Goal: Task Accomplishment & Management: Manage account settings

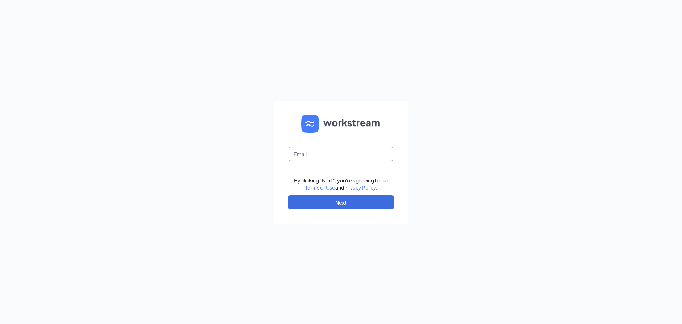
click at [350, 154] on input "text" at bounding box center [341, 154] width 107 height 14
click at [318, 153] on input "text" at bounding box center [341, 154] width 107 height 14
type input "2"
click at [318, 153] on input "text" at bounding box center [341, 154] width 107 height 14
type input "[PERSON_NAME][DOMAIN_NAME][EMAIL_ADDRESS][PERSON_NAME][DOMAIN_NAME]"
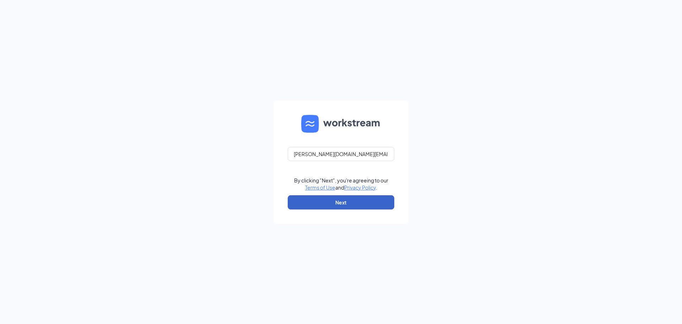
click at [332, 200] on button "Next" at bounding box center [341, 202] width 107 height 14
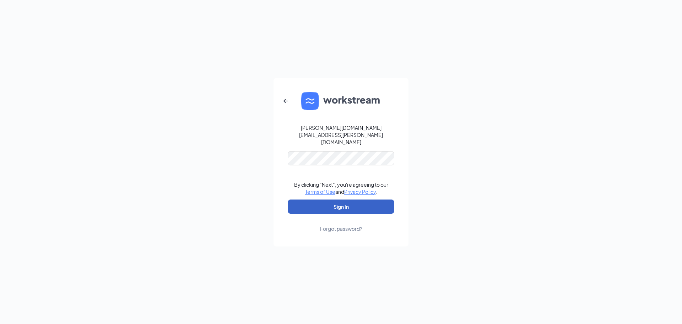
click at [351, 203] on button "Sign In" at bounding box center [341, 206] width 107 height 14
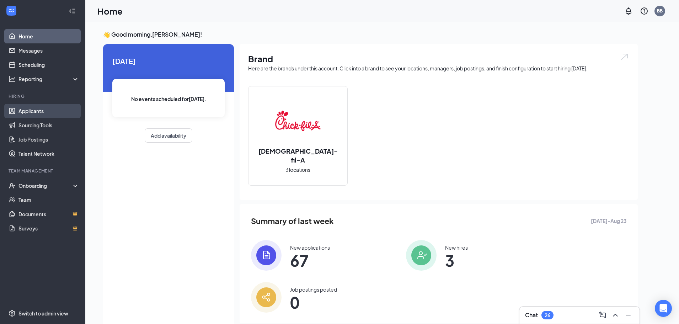
click at [36, 107] on link "Applicants" at bounding box center [48, 111] width 61 height 14
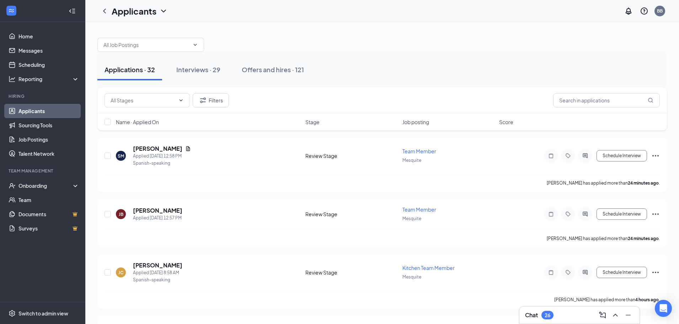
click at [152, 123] on span "Name · Applied On" at bounding box center [137, 121] width 43 height 7
click at [157, 121] on span "Name · Applied On" at bounding box center [137, 121] width 43 height 7
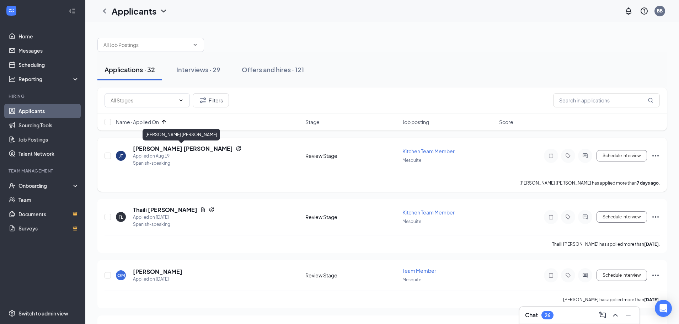
click at [193, 150] on h5 "[PERSON_NAME] [PERSON_NAME]" at bounding box center [183, 149] width 100 height 8
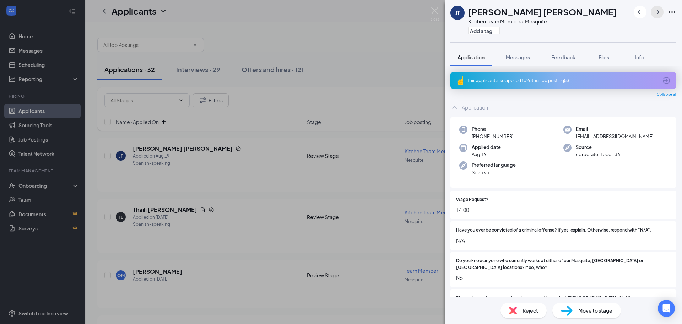
click at [658, 14] on icon "ArrowRight" at bounding box center [657, 12] width 4 height 4
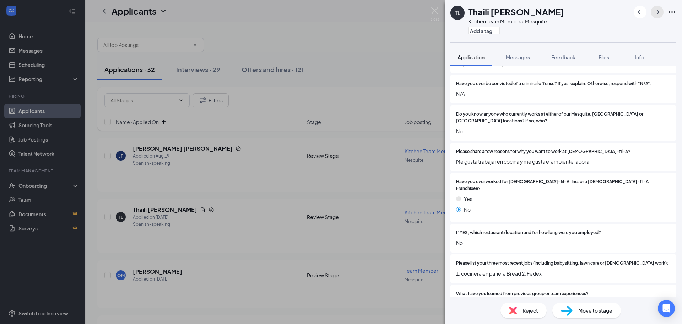
scroll to position [39, 0]
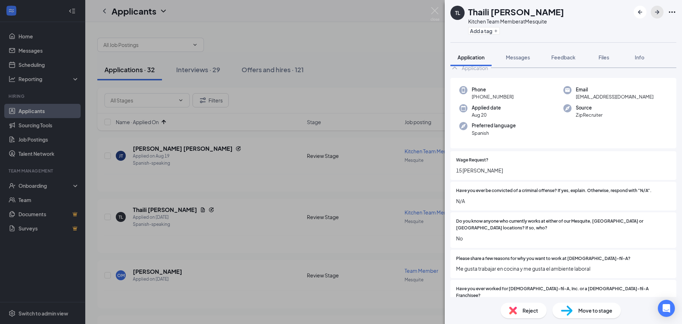
click at [662, 11] on button "button" at bounding box center [657, 12] width 13 height 13
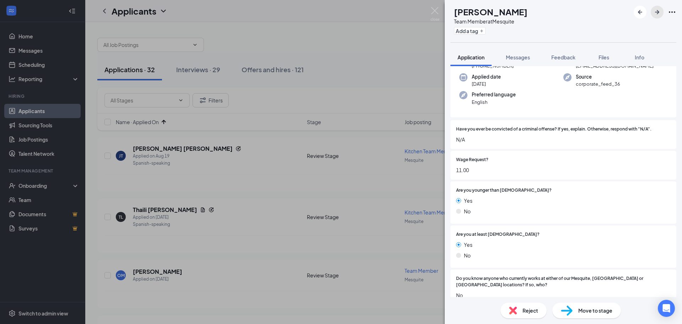
scroll to position [86, 0]
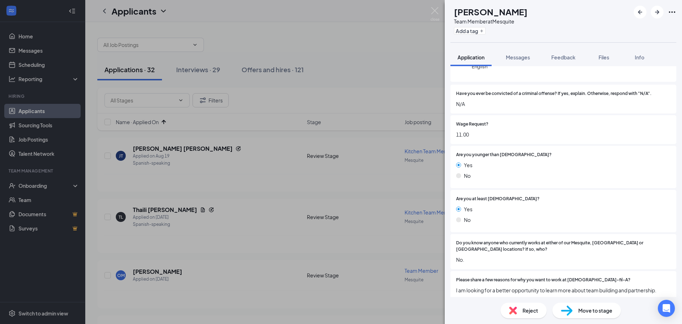
click at [591, 312] on span "Move to stage" at bounding box center [596, 310] width 34 height 8
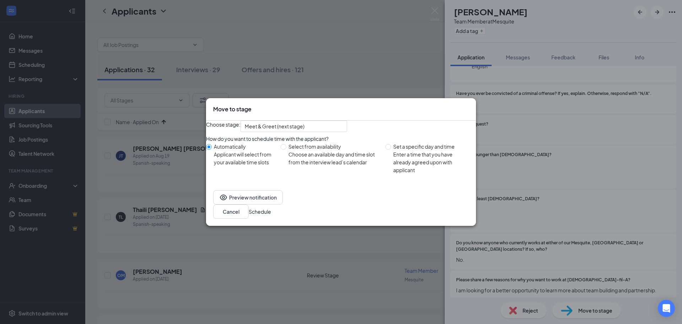
click at [271, 215] on button "Schedule" at bounding box center [260, 212] width 22 height 8
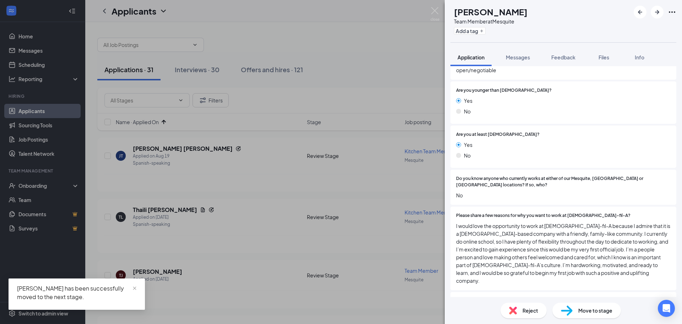
scroll to position [249, 0]
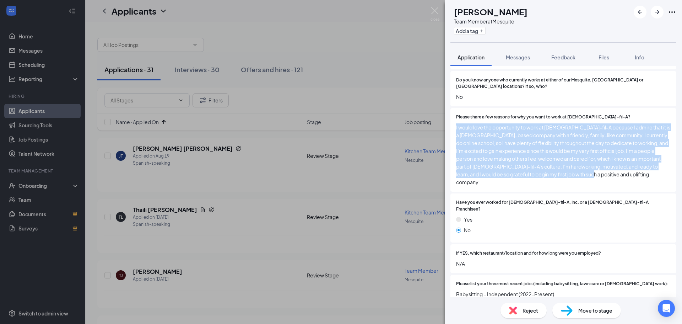
drag, startPoint x: 455, startPoint y: 124, endPoint x: 620, endPoint y: 178, distance: 173.8
click at [620, 178] on div "Please share a few reasons for why you want to work at [DEMOGRAPHIC_DATA]-fil-A…" at bounding box center [564, 150] width 226 height 84
click at [602, 180] on img at bounding box center [601, 180] width 9 height 9
click at [535, 158] on span "I would love the opportunity to work at [DEMOGRAPHIC_DATA]-fil-A because I admi…" at bounding box center [563, 154] width 215 height 63
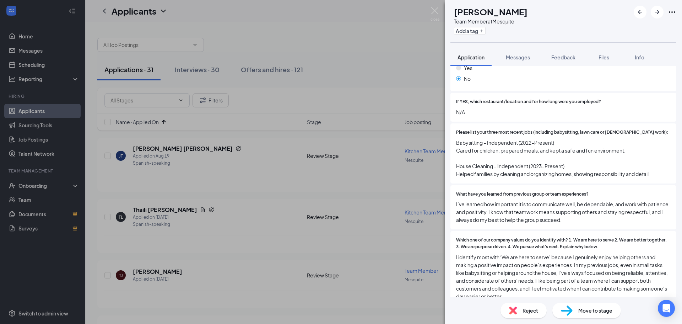
scroll to position [426, 0]
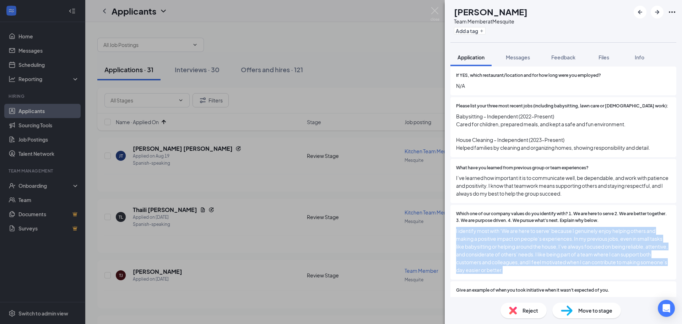
drag, startPoint x: 456, startPoint y: 212, endPoint x: 563, endPoint y: 260, distance: 116.9
click at [563, 260] on div "Which one of our company values do you identify with? 1. We are here to serve 2…" at bounding box center [564, 242] width 226 height 75
click at [535, 264] on img at bounding box center [534, 261] width 9 height 9
click at [534, 309] on span "Reject" at bounding box center [531, 310] width 16 height 8
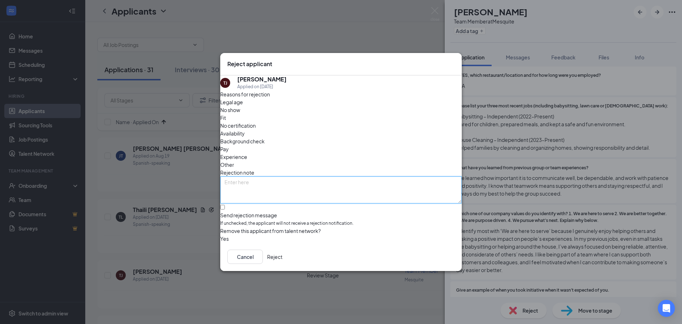
click at [309, 176] on textarea at bounding box center [341, 189] width 242 height 27
type textarea "AI"
click at [309, 118] on div "Fit" at bounding box center [341, 118] width 242 height 8
click at [225, 205] on input "Send rejection message If unchecked, the applicant will not receive a rejection…" at bounding box center [222, 207] width 5 height 5
checkbox input "true"
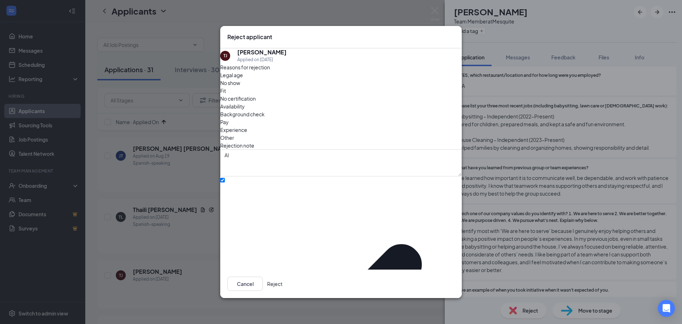
click at [283, 278] on button "Reject" at bounding box center [274, 283] width 15 height 14
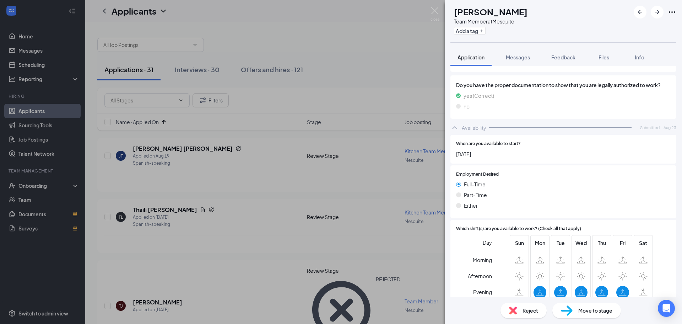
scroll to position [746, 0]
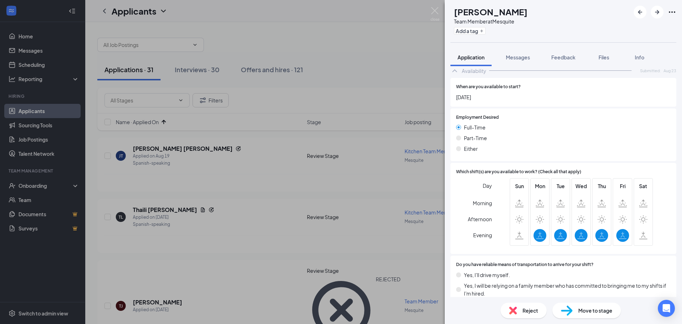
click at [526, 312] on span "Reject" at bounding box center [531, 310] width 16 height 8
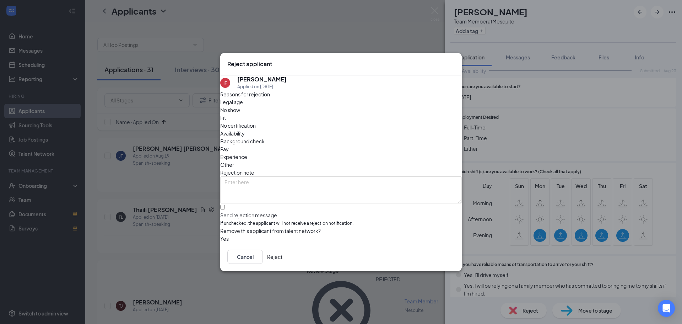
click at [245, 129] on span "Availability" at bounding box center [232, 133] width 25 height 8
click at [225, 205] on input "Send rejection message If unchecked, the applicant will not receive a rejection…" at bounding box center [222, 207] width 5 height 5
checkbox input "true"
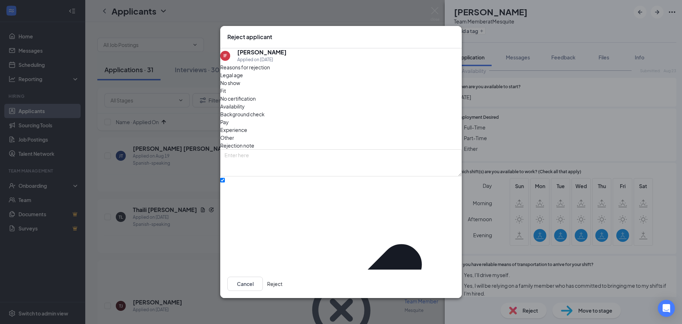
click at [283, 279] on button "Reject" at bounding box center [274, 283] width 15 height 14
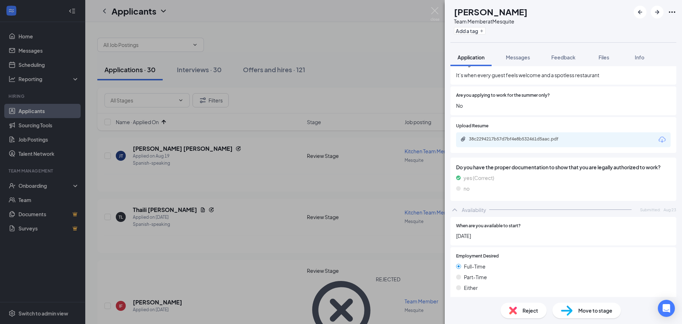
scroll to position [711, 0]
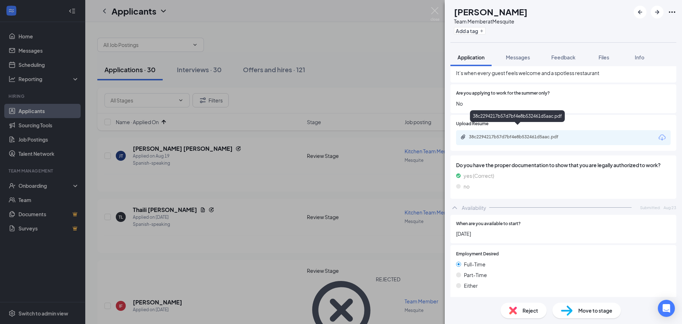
click at [551, 134] on div "38c2294217b57d7bf4e8b532461d5aac.pdf" at bounding box center [518, 137] width 99 height 6
click at [591, 306] on span "Move to stage" at bounding box center [596, 310] width 34 height 8
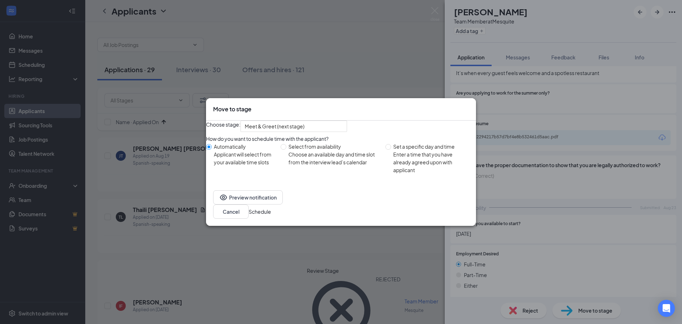
click at [271, 215] on button "Schedule" at bounding box center [260, 212] width 22 height 8
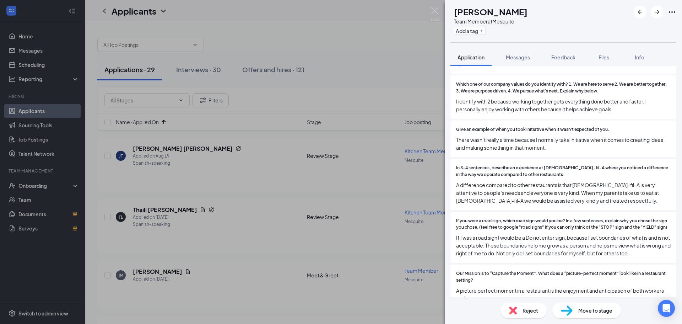
scroll to position [284, 0]
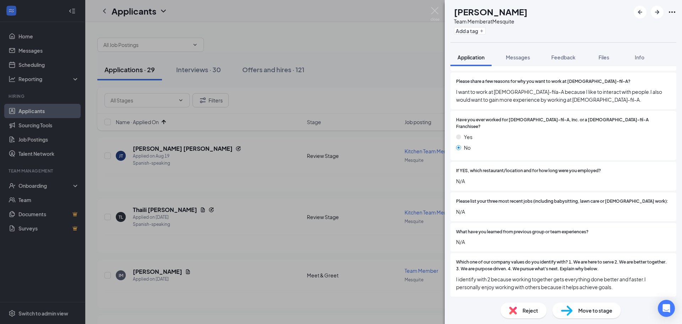
click at [527, 309] on span "Reject" at bounding box center [531, 310] width 16 height 8
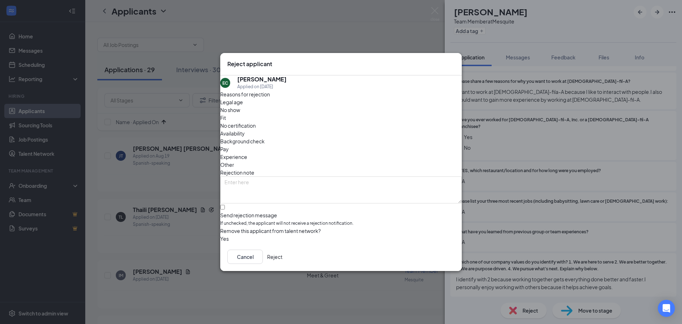
click at [226, 120] on span "Fit" at bounding box center [223, 118] width 6 height 8
click at [225, 205] on input "Send rejection message If unchecked, the applicant will not receive a rejection…" at bounding box center [222, 207] width 5 height 5
checkbox input "true"
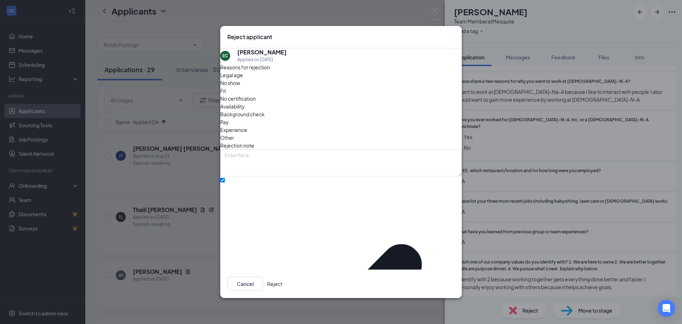
click at [283, 276] on button "Reject" at bounding box center [274, 283] width 15 height 14
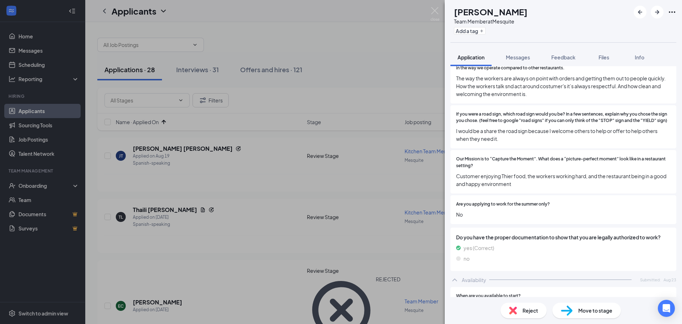
scroll to position [426, 0]
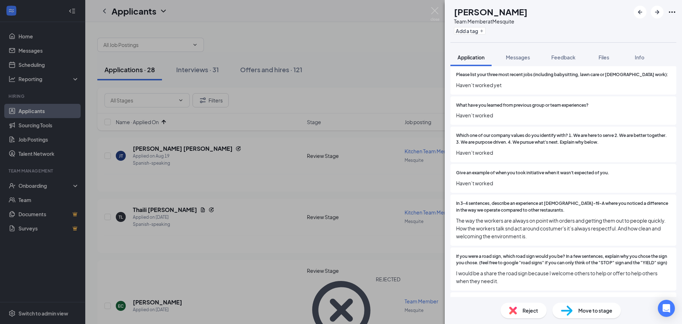
click at [524, 313] on span "Reject" at bounding box center [531, 310] width 16 height 8
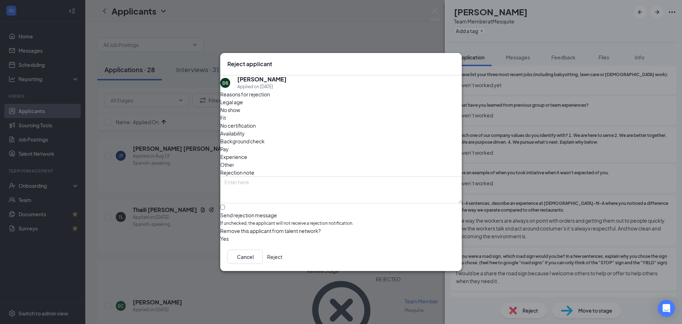
click at [226, 118] on span "Fit" at bounding box center [223, 118] width 6 height 8
click at [225, 205] on input "Send rejection message If unchecked, the applicant will not receive a rejection…" at bounding box center [222, 207] width 5 height 5
checkbox input "true"
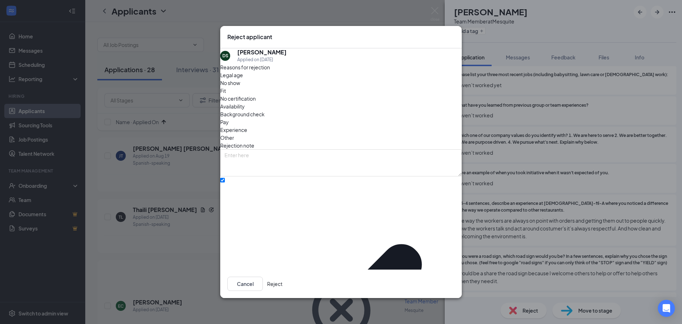
click at [283, 276] on button "Reject" at bounding box center [274, 283] width 15 height 14
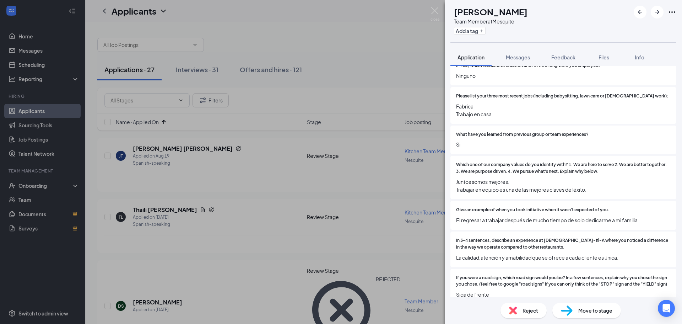
scroll to position [426, 0]
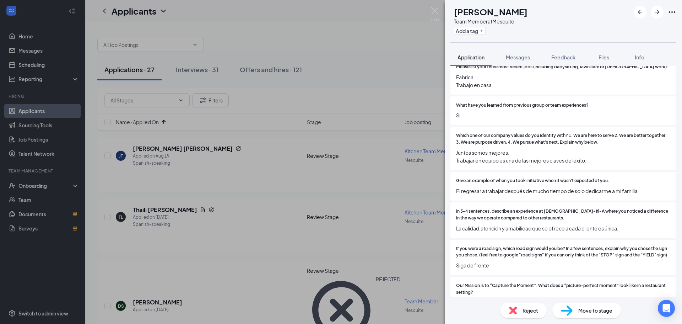
click at [530, 310] on span "Reject" at bounding box center [531, 310] width 16 height 8
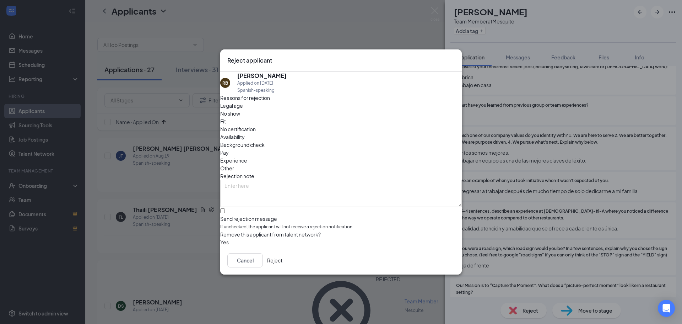
click at [301, 120] on div "Fit" at bounding box center [341, 121] width 242 height 8
click at [225, 208] on input "Send rejection message If unchecked, the applicant will not receive a rejection…" at bounding box center [222, 210] width 5 height 5
checkbox input "true"
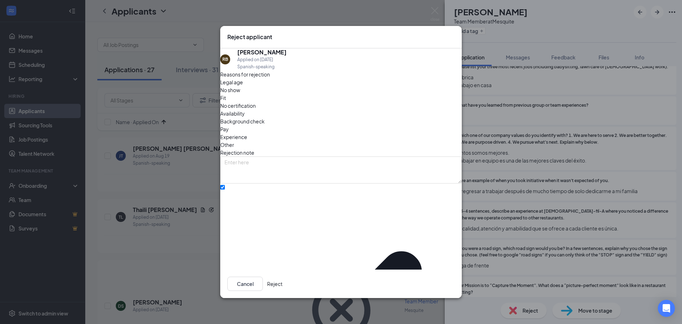
click at [283, 278] on button "Reject" at bounding box center [274, 283] width 15 height 14
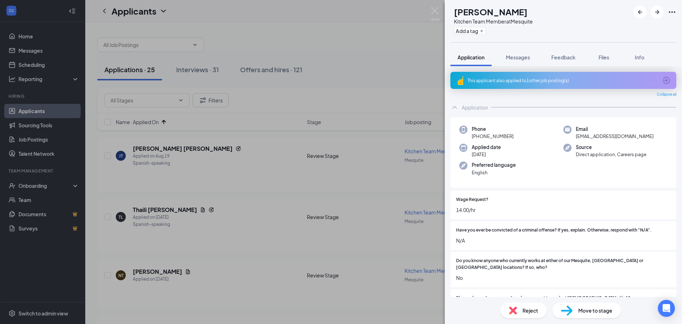
click at [529, 312] on span "Reject" at bounding box center [531, 310] width 16 height 8
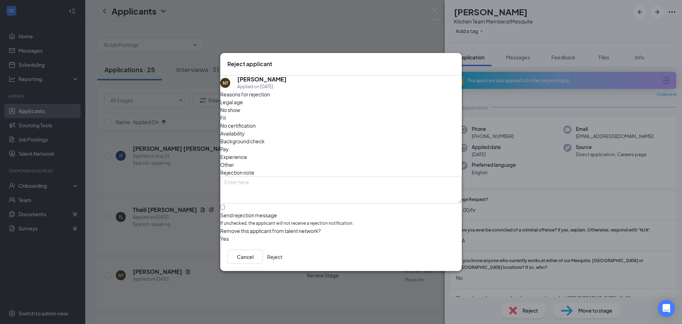
click at [226, 122] on span "Fit" at bounding box center [223, 118] width 6 height 8
click at [225, 205] on input "Send rejection message If unchecked, the applicant will not receive a rejection…" at bounding box center [222, 207] width 5 height 5
checkbox input "true"
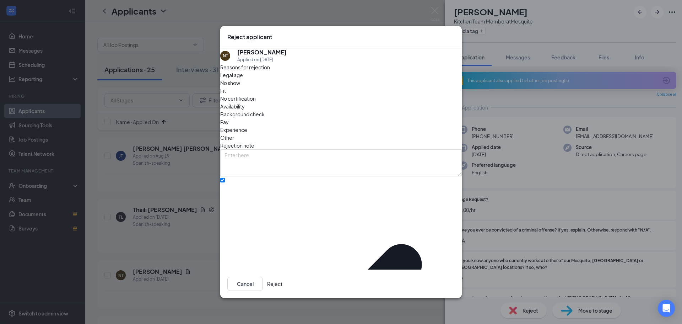
click at [283, 278] on button "Reject" at bounding box center [274, 283] width 15 height 14
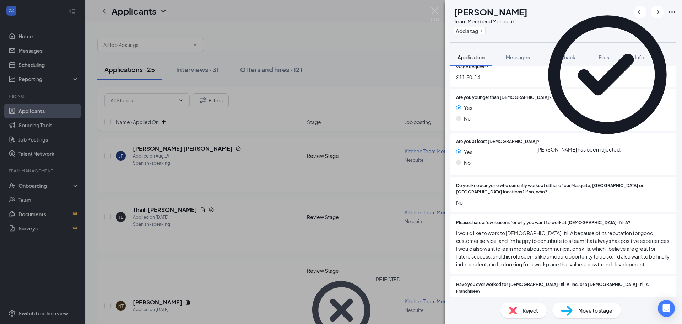
scroll to position [249, 0]
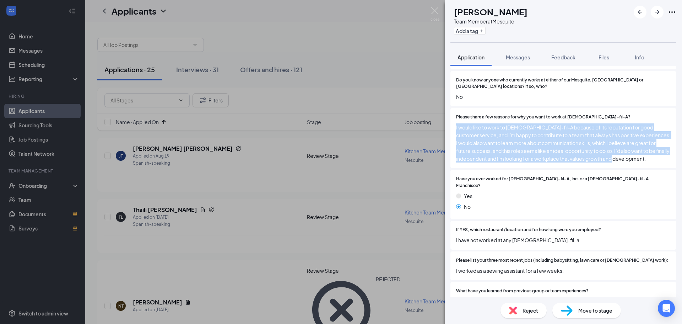
drag, startPoint x: 634, startPoint y: 161, endPoint x: 441, endPoint y: 123, distance: 196.2
click at [441, 123] on div "AO [PERSON_NAME] Team Member at Mesquite Add a tag Application Messages Feedbac…" at bounding box center [341, 162] width 682 height 324
click at [620, 166] on img at bounding box center [621, 165] width 9 height 9
click at [543, 161] on span "I would like to work to [DEMOGRAPHIC_DATA]-fil-A because of its reputation for …" at bounding box center [563, 142] width 215 height 39
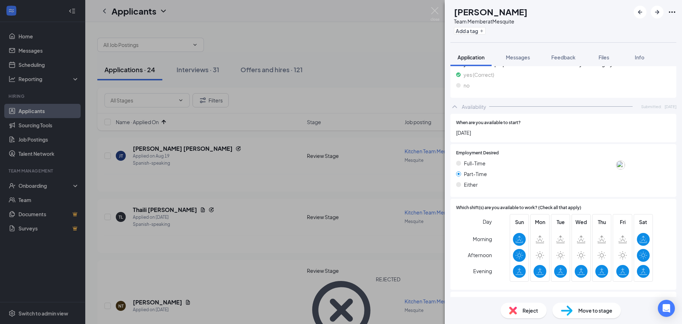
scroll to position [898, 0]
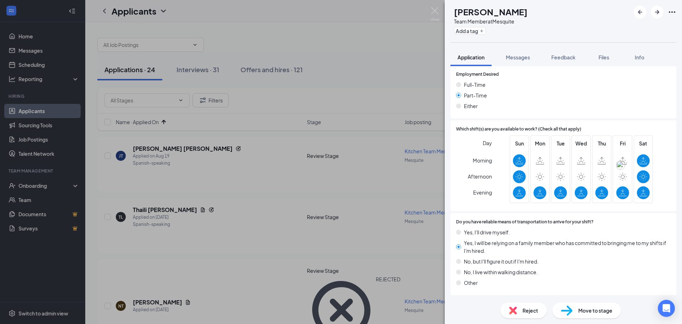
click at [533, 310] on span "Reject" at bounding box center [531, 310] width 16 height 8
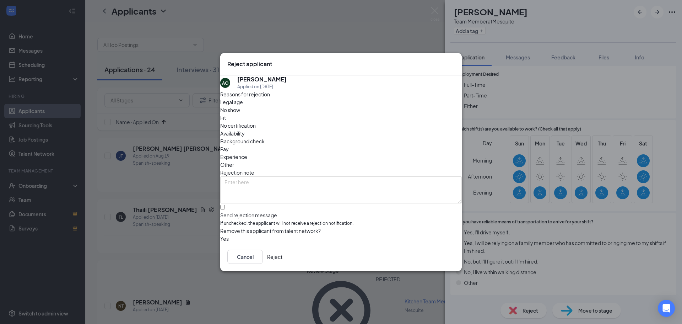
click at [302, 118] on div "Fit" at bounding box center [341, 118] width 242 height 8
click at [225, 205] on input "Send rejection message If unchecked, the applicant will not receive a rejection…" at bounding box center [222, 207] width 5 height 5
checkbox input "true"
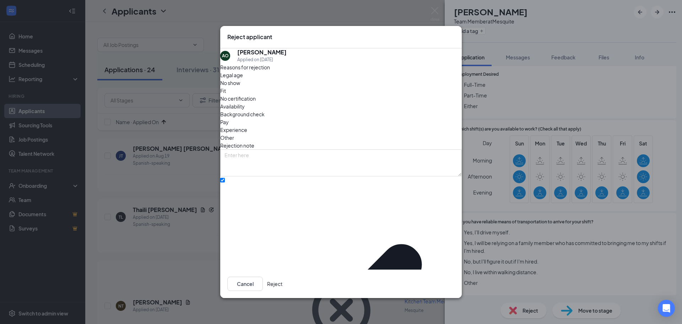
click at [283, 276] on button "Reject" at bounding box center [274, 283] width 15 height 14
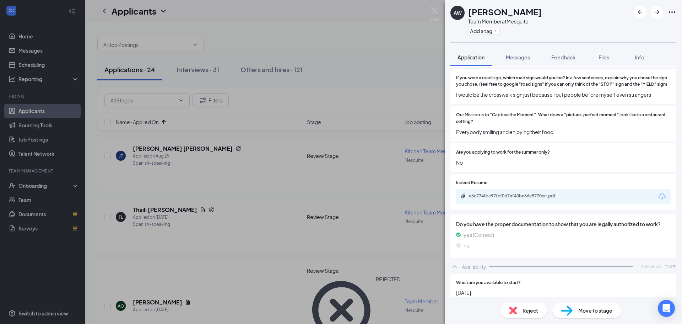
scroll to position [587, 0]
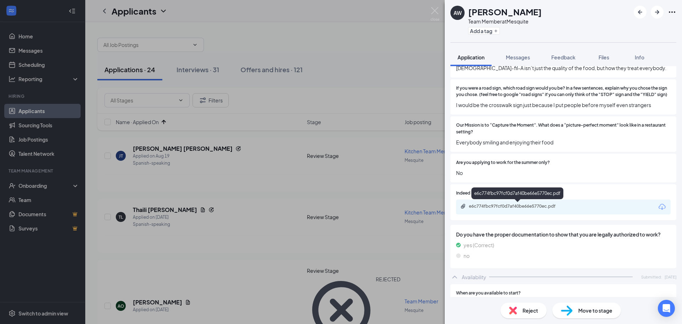
click at [540, 204] on div "e6c774fbc97fcf0d7af40be66e5770ec.pdf" at bounding box center [518, 206] width 99 height 6
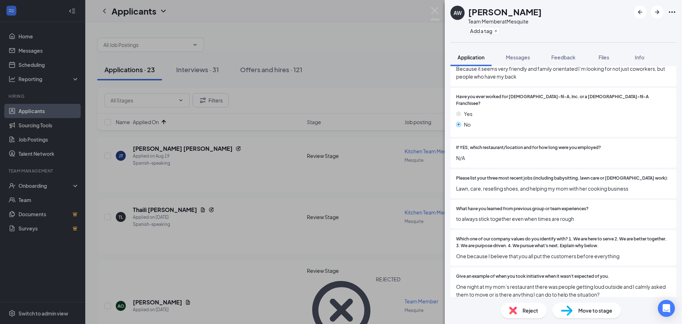
scroll to position [320, 0]
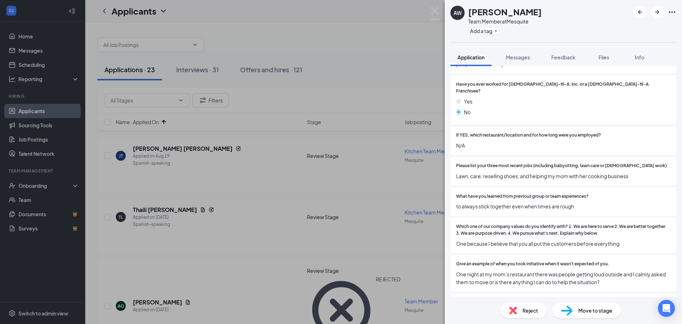
click at [521, 309] on div "Reject" at bounding box center [524, 310] width 46 height 16
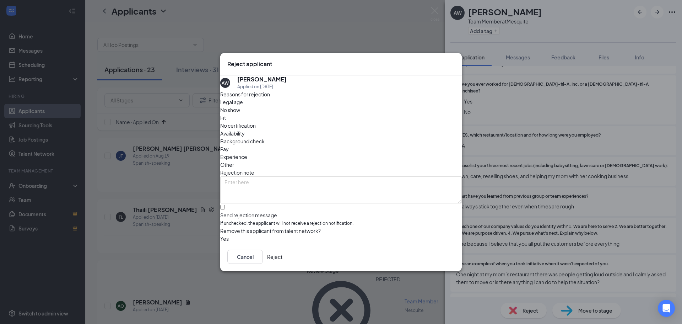
click at [306, 122] on div "Fit" at bounding box center [341, 118] width 242 height 8
click at [225, 205] on input "Send rejection message If unchecked, the applicant will not receive a rejection…" at bounding box center [222, 207] width 5 height 5
checkbox input "true"
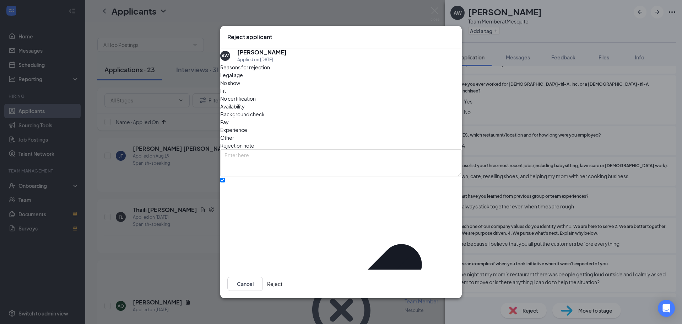
click at [283, 279] on button "Reject" at bounding box center [274, 283] width 15 height 14
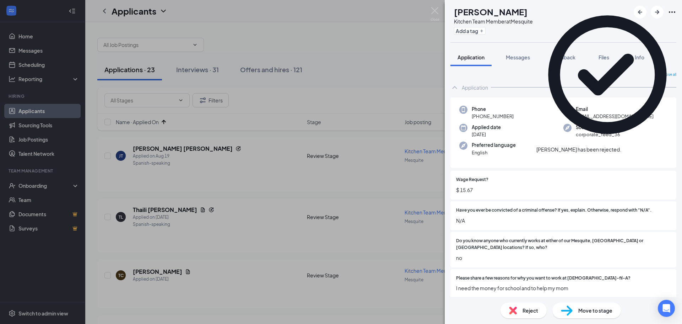
click at [525, 308] on span "Reject" at bounding box center [531, 310] width 16 height 8
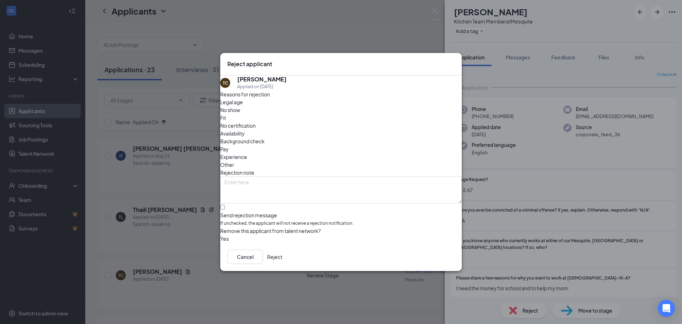
click at [310, 120] on div "Fit" at bounding box center [341, 118] width 242 height 8
click at [225, 205] on input "Send rejection message If unchecked, the applicant will not receive a rejection…" at bounding box center [222, 207] width 5 height 5
checkbox input "true"
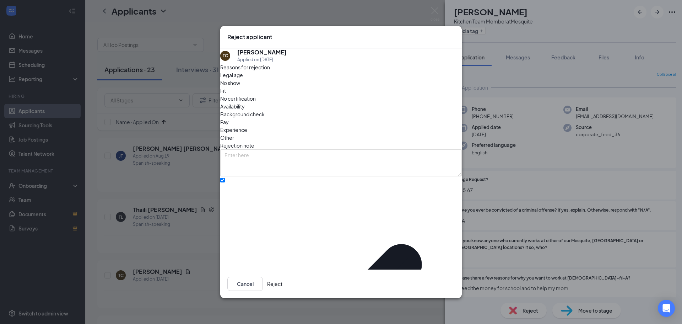
click at [283, 278] on button "Reject" at bounding box center [274, 283] width 15 height 14
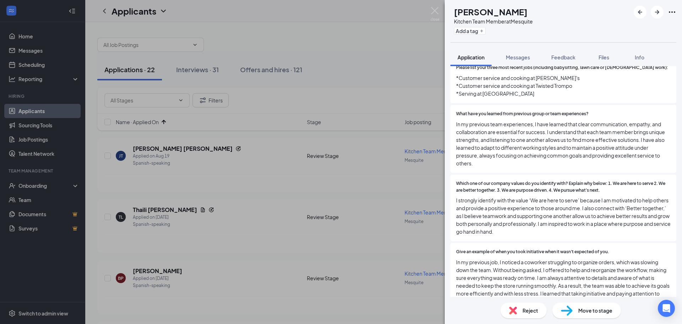
scroll to position [303, 0]
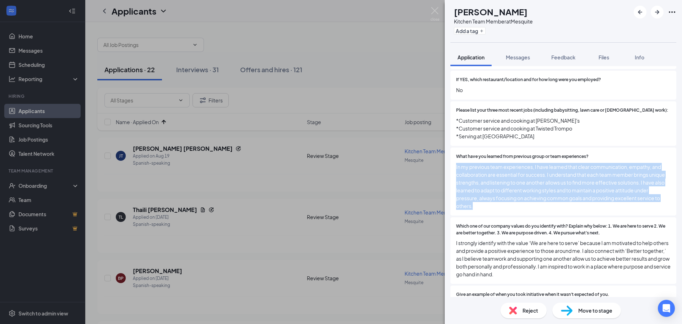
drag, startPoint x: 493, startPoint y: 200, endPoint x: 444, endPoint y: 155, distance: 66.7
click at [444, 155] on div "BP [PERSON_NAME] Kitchen Team Member at Mesquite Add a tag Application Messages…" at bounding box center [341, 162] width 682 height 324
click at [479, 205] on img at bounding box center [477, 205] width 9 height 9
click at [538, 311] on span "Reject" at bounding box center [531, 310] width 16 height 8
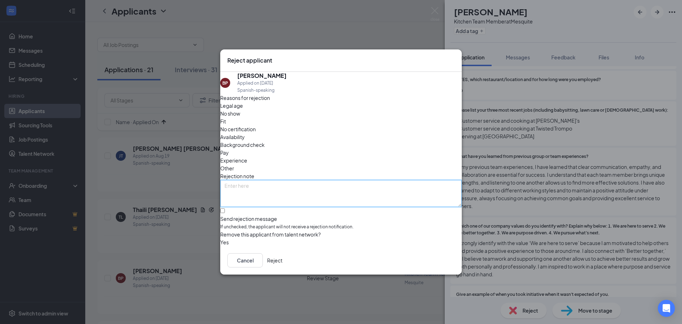
click at [302, 180] on textarea at bounding box center [341, 193] width 242 height 27
type textarea "AI"
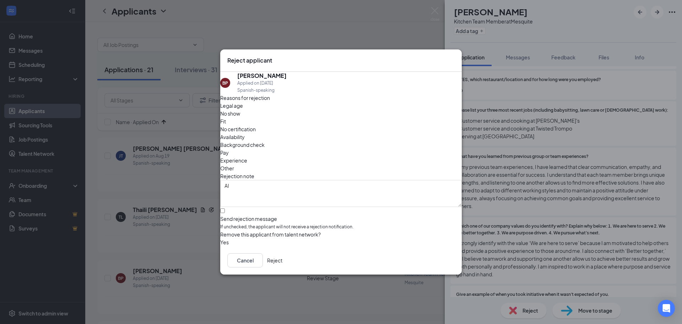
click at [226, 122] on span "Fit" at bounding box center [223, 121] width 6 height 8
click at [225, 208] on input "Send rejection message If unchecked, the applicant will not receive a rejection…" at bounding box center [222, 210] width 5 height 5
checkbox input "true"
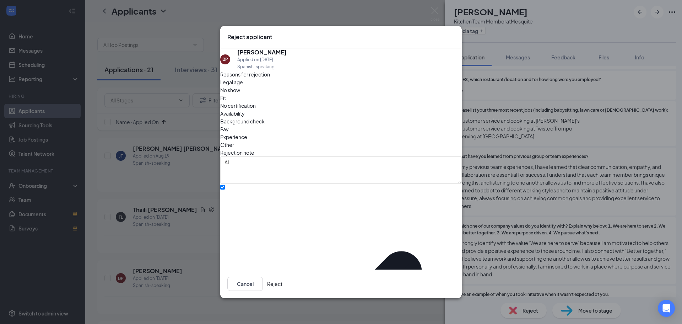
click at [283, 280] on button "Reject" at bounding box center [274, 283] width 15 height 14
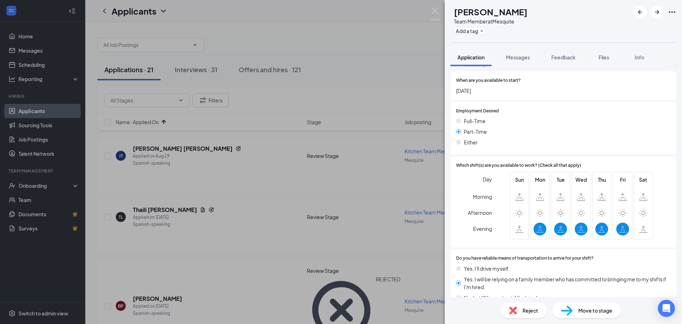
scroll to position [789, 0]
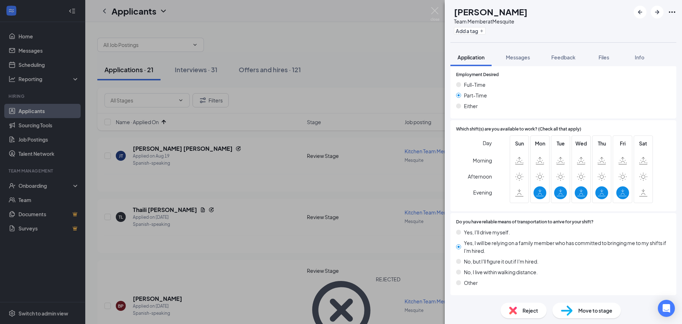
click at [527, 310] on span "Reject" at bounding box center [531, 310] width 16 height 8
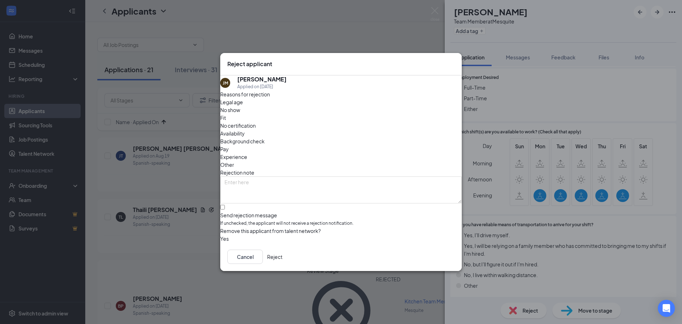
click at [226, 119] on span "Fit" at bounding box center [223, 118] width 6 height 8
click at [225, 205] on input "Send rejection message If unchecked, the applicant will not receive a rejection…" at bounding box center [222, 207] width 5 height 5
checkbox input "true"
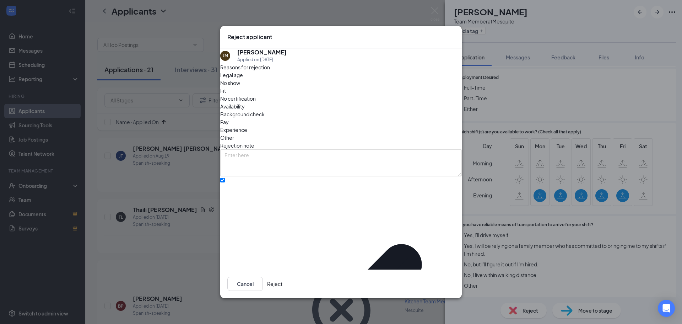
click at [283, 279] on button "Reject" at bounding box center [274, 283] width 15 height 14
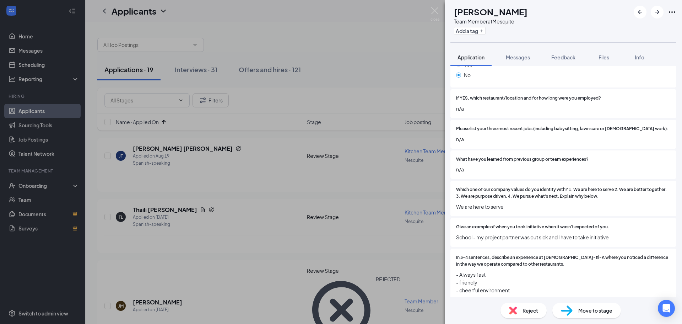
scroll to position [355, 0]
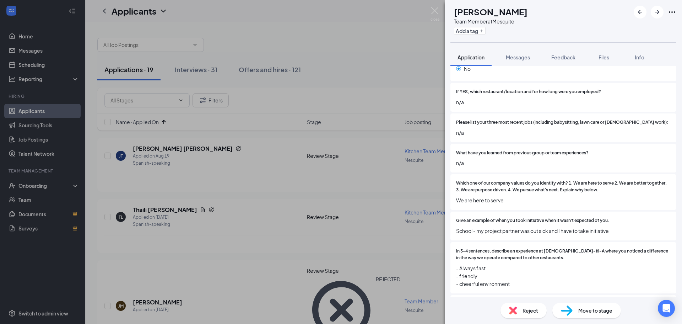
click at [523, 312] on span "Reject" at bounding box center [531, 310] width 16 height 8
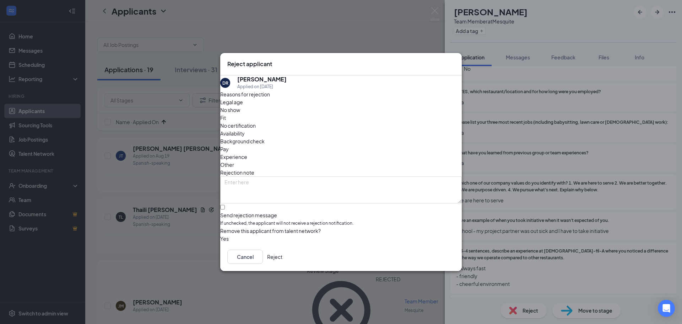
click at [226, 122] on span "Fit" at bounding box center [223, 118] width 6 height 8
click at [225, 205] on input "Send rejection message If unchecked, the applicant will not receive a rejection…" at bounding box center [222, 207] width 5 height 5
checkbox input "true"
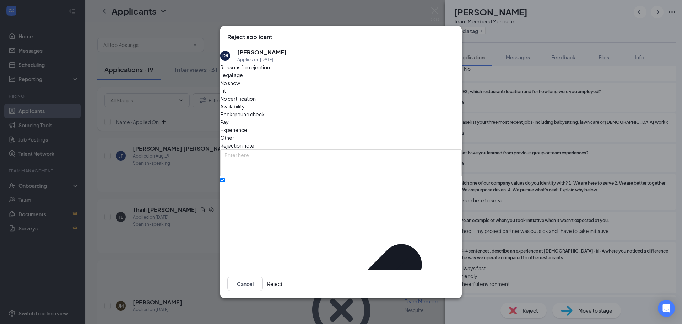
click at [283, 276] on button "Reject" at bounding box center [274, 283] width 15 height 14
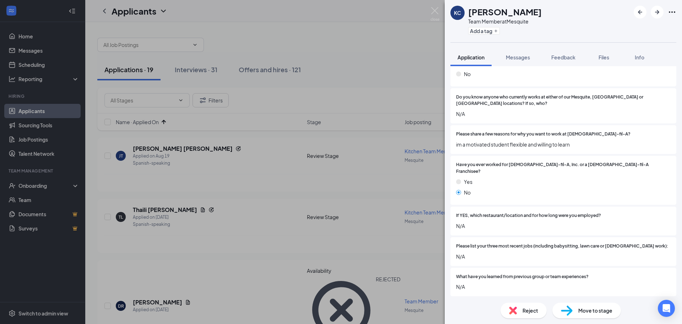
scroll to position [320, 0]
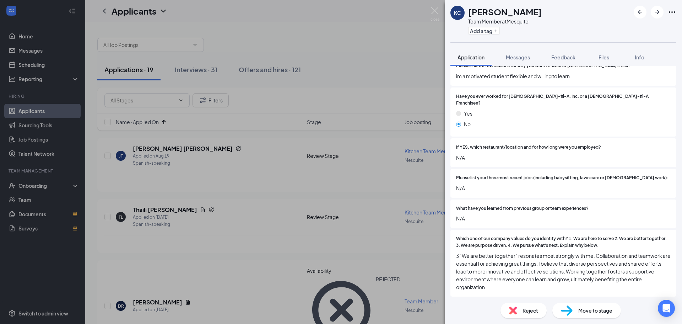
click at [517, 308] on div "Reject" at bounding box center [524, 310] width 46 height 16
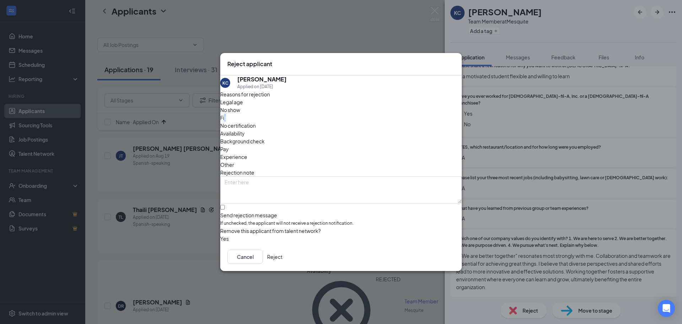
click at [307, 116] on div "Fit" at bounding box center [341, 118] width 242 height 8
click at [225, 205] on input "Send rejection message If unchecked, the applicant will not receive a rejection…" at bounding box center [222, 207] width 5 height 5
checkbox input "true"
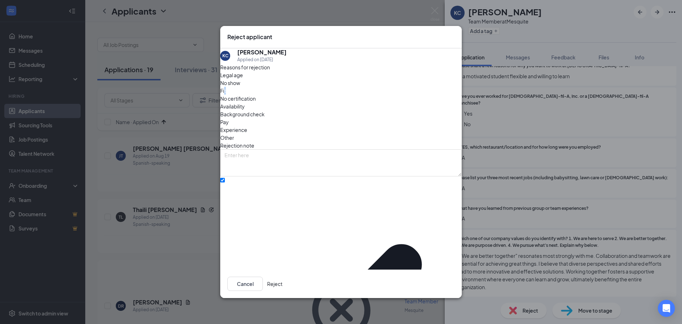
click at [283, 276] on button "Reject" at bounding box center [274, 283] width 15 height 14
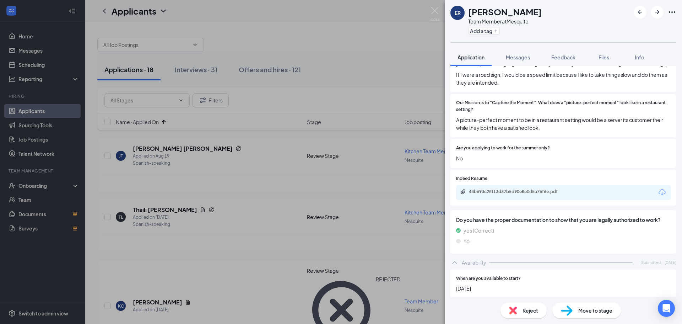
scroll to position [732, 0]
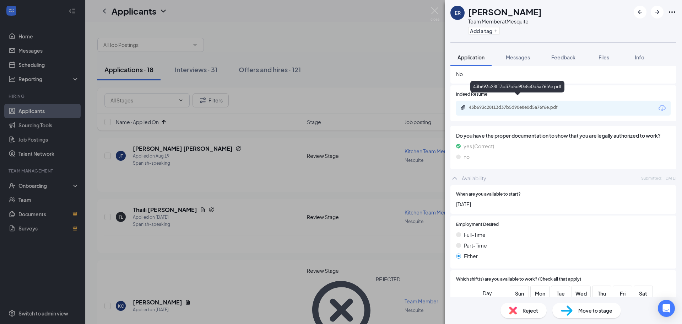
click at [518, 94] on div "43b693c28f13d37b5d90e8e0d5a76f6e.pdf" at bounding box center [517, 88] width 94 height 15
click at [518, 104] on div "43b693c28f13d37b5d90e8e0d5a76f6e.pdf" at bounding box center [518, 107] width 99 height 6
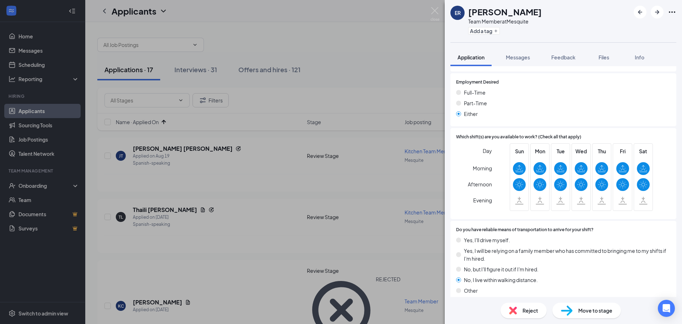
click at [589, 306] on div "Move to stage" at bounding box center [587, 310] width 69 height 16
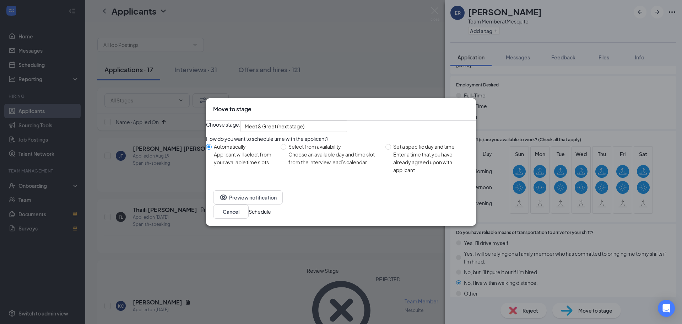
click at [271, 215] on button "Schedule" at bounding box center [260, 212] width 22 height 8
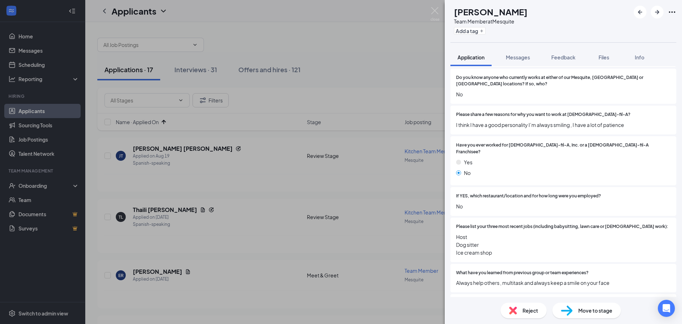
scroll to position [249, 0]
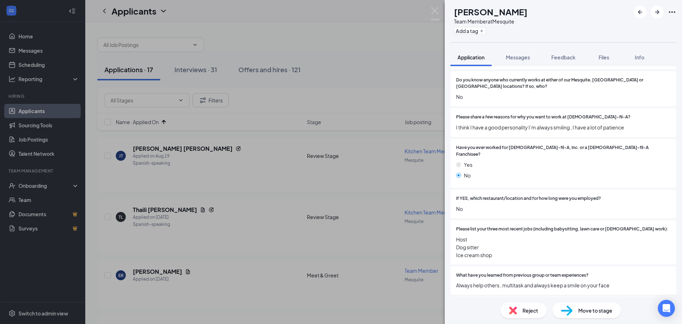
click at [523, 309] on span "Reject" at bounding box center [531, 310] width 16 height 8
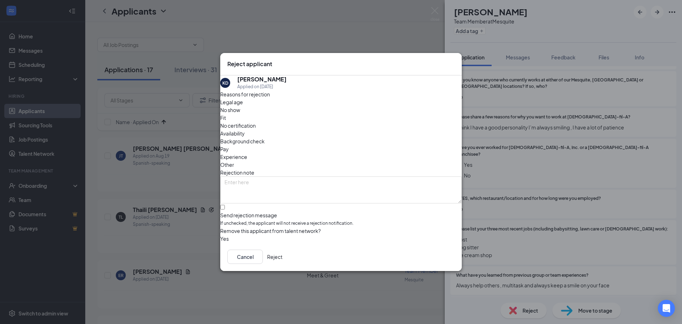
click at [226, 119] on span "Fit" at bounding box center [223, 118] width 6 height 8
click at [225, 205] on input "Send rejection message If unchecked, the applicant will not receive a rejection…" at bounding box center [222, 207] width 5 height 5
checkbox input "true"
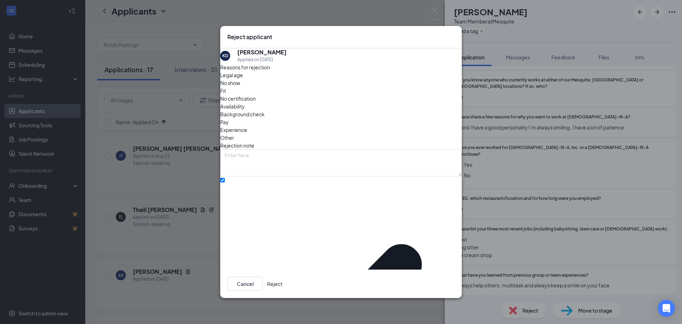
click at [283, 278] on button "Reject" at bounding box center [274, 283] width 15 height 14
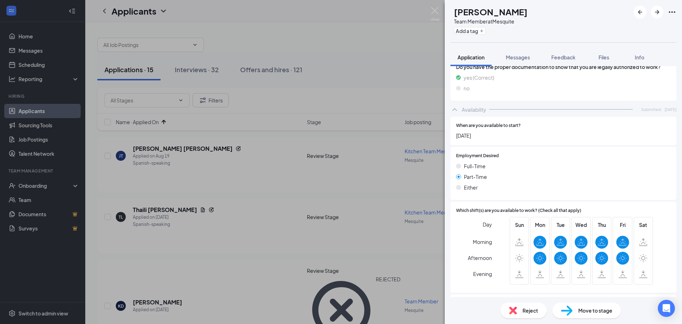
scroll to position [675, 0]
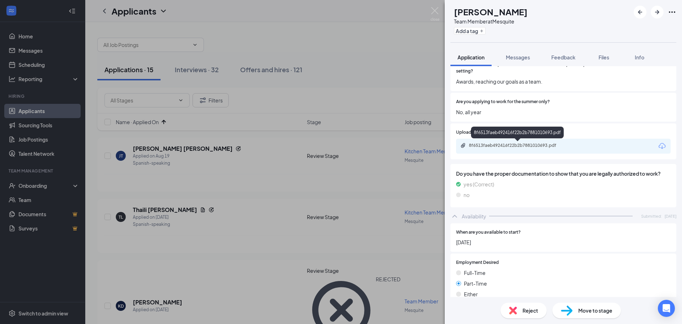
click at [521, 145] on div "8f6513faeb492416f22b2b7881010693.pdf" at bounding box center [518, 145] width 99 height 6
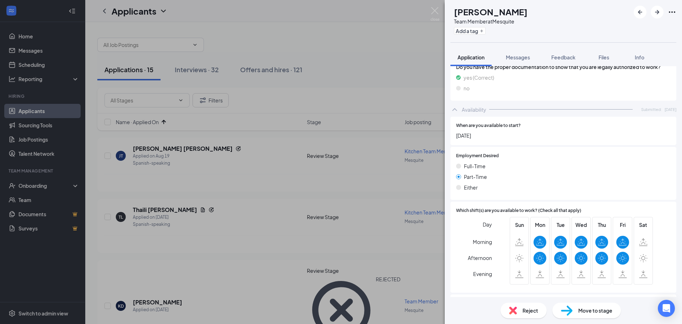
click at [529, 314] on div "Reject" at bounding box center [524, 310] width 46 height 16
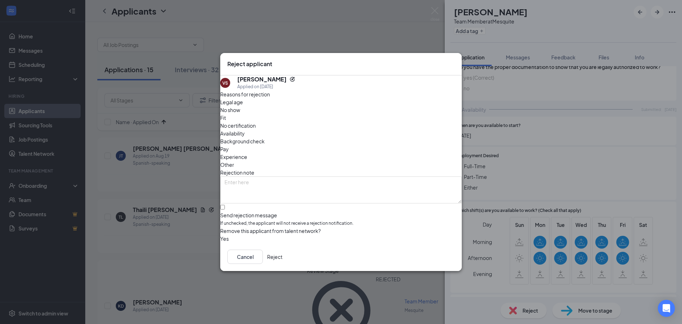
click at [226, 122] on span "Fit" at bounding box center [223, 118] width 6 height 8
click at [245, 129] on span "Availability" at bounding box center [232, 133] width 25 height 8
click at [225, 205] on input "Send rejection message If unchecked, the applicant will not receive a rejection…" at bounding box center [222, 207] width 5 height 5
checkbox input "true"
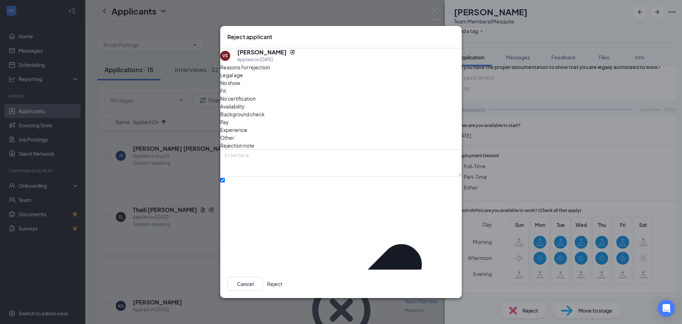
click at [283, 283] on button "Reject" at bounding box center [274, 283] width 15 height 14
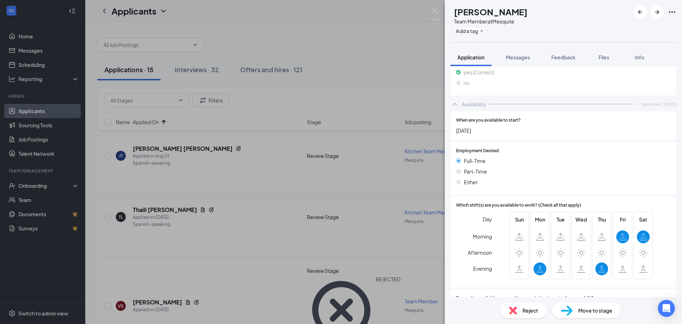
scroll to position [891, 0]
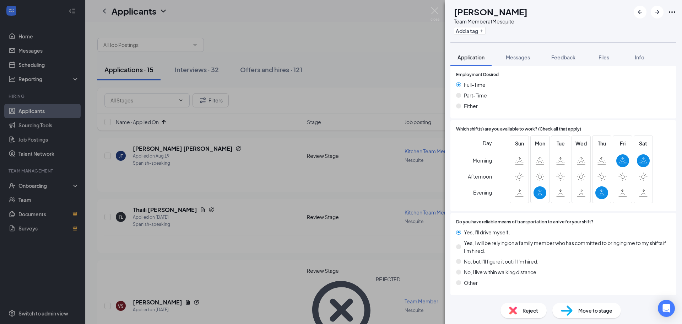
click at [536, 310] on span "Reject" at bounding box center [531, 310] width 16 height 8
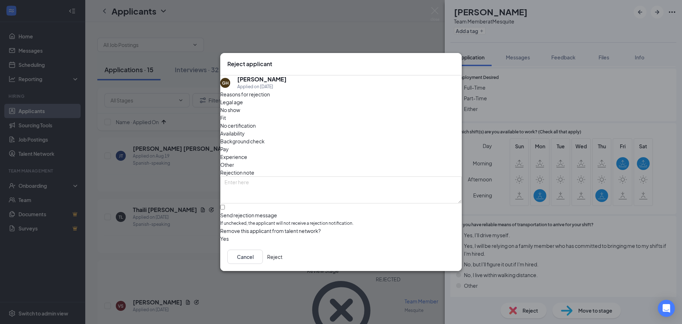
click at [455, 60] on icon "Cross" at bounding box center [455, 60] width 0 height 0
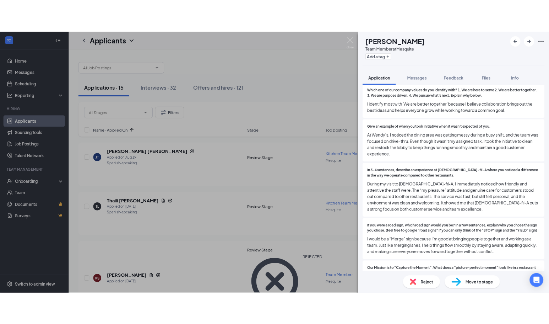
scroll to position [497, 0]
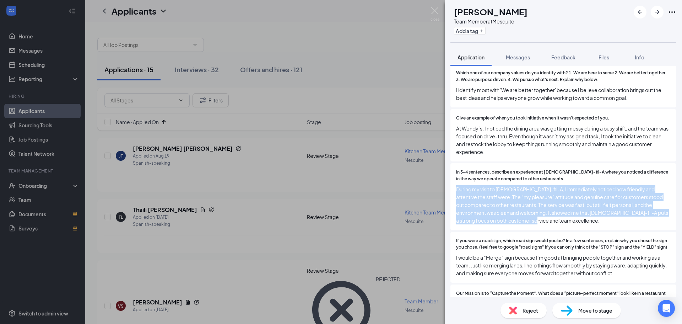
drag, startPoint x: 532, startPoint y: 218, endPoint x: 454, endPoint y: 178, distance: 86.8
click at [454, 178] on div "In 3-4 sentences, describe an experience at [DEMOGRAPHIC_DATA]-fil-A where you …" at bounding box center [564, 196] width 226 height 67
click at [528, 217] on img at bounding box center [528, 220] width 9 height 9
click at [531, 307] on span "Reject" at bounding box center [531, 310] width 16 height 8
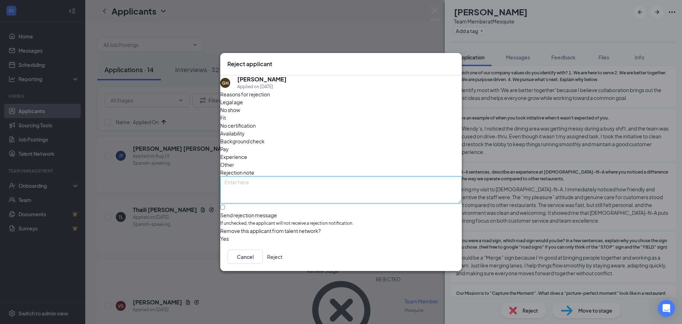
click at [295, 176] on textarea at bounding box center [341, 189] width 242 height 27
type textarea "AI"
click at [307, 115] on div "Fit" at bounding box center [341, 118] width 242 height 8
click at [283, 262] on button "Reject" at bounding box center [274, 256] width 15 height 14
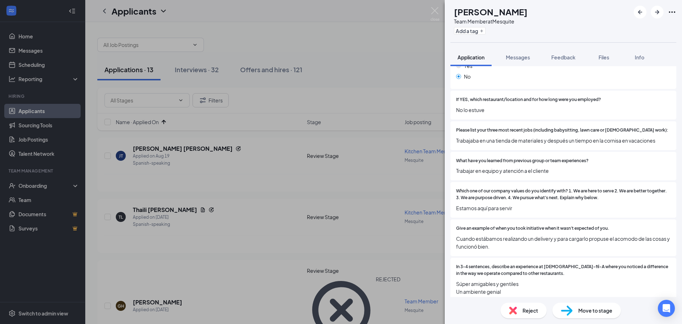
scroll to position [426, 0]
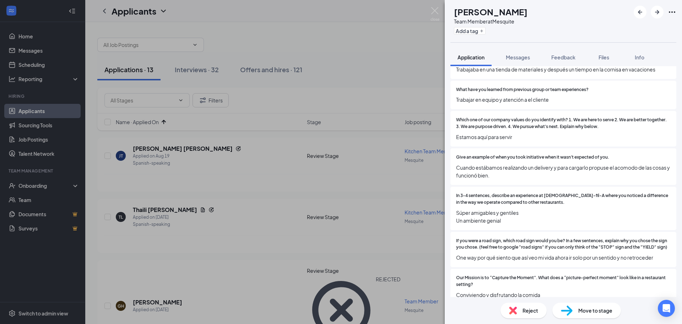
click at [519, 308] on div "Reject" at bounding box center [524, 310] width 46 height 16
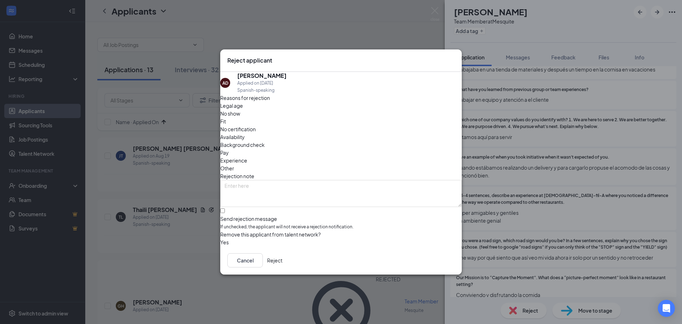
click at [226, 121] on span "Fit" at bounding box center [223, 121] width 6 height 8
click at [225, 208] on input "Send rejection message If unchecked, the applicant will not receive a rejection…" at bounding box center [222, 210] width 5 height 5
checkbox input "true"
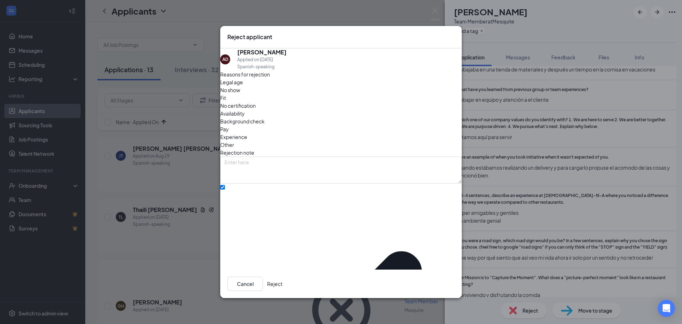
click at [283, 282] on button "Reject" at bounding box center [274, 283] width 15 height 14
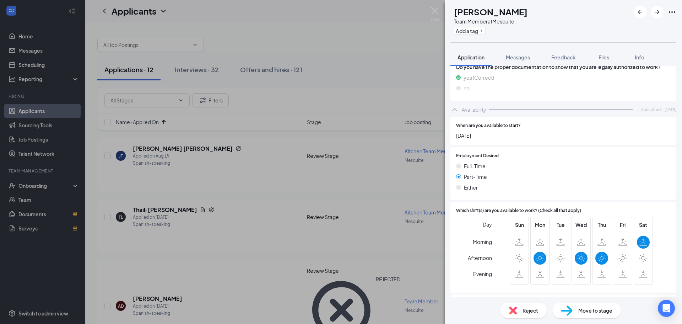
scroll to position [817, 0]
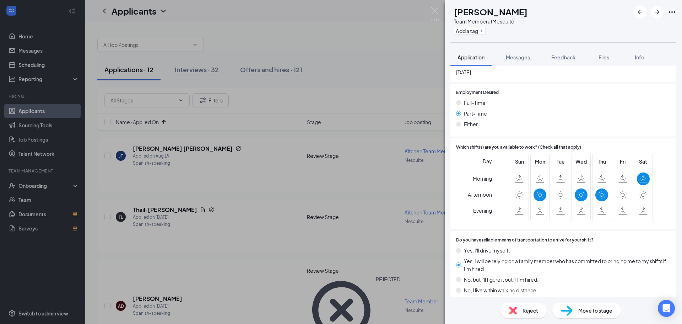
click at [531, 318] on div "Reject" at bounding box center [524, 310] width 46 height 16
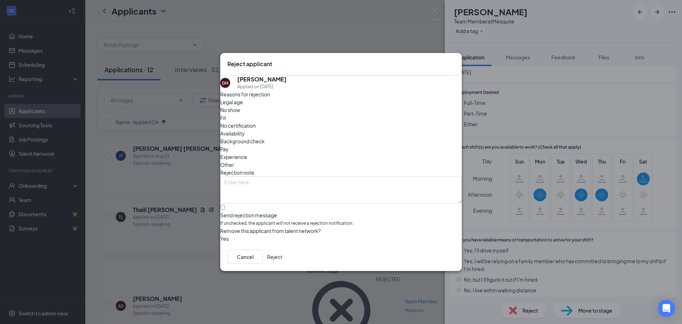
click at [226, 120] on span "Fit" at bounding box center [223, 118] width 6 height 8
click at [225, 205] on input "Send rejection message If unchecked, the applicant will not receive a rejection…" at bounding box center [222, 207] width 5 height 5
checkbox input "true"
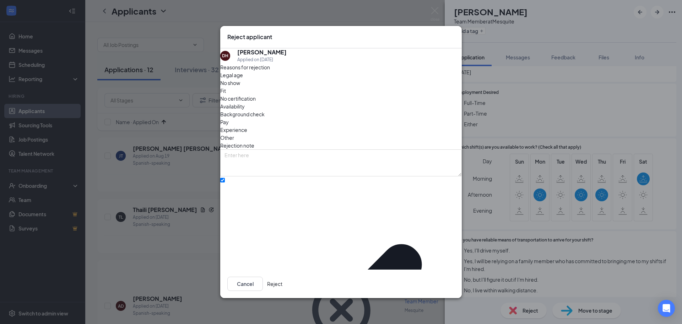
click at [283, 276] on button "Reject" at bounding box center [274, 283] width 15 height 14
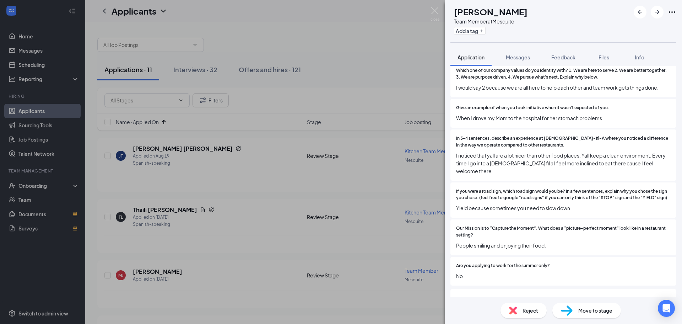
scroll to position [533, 0]
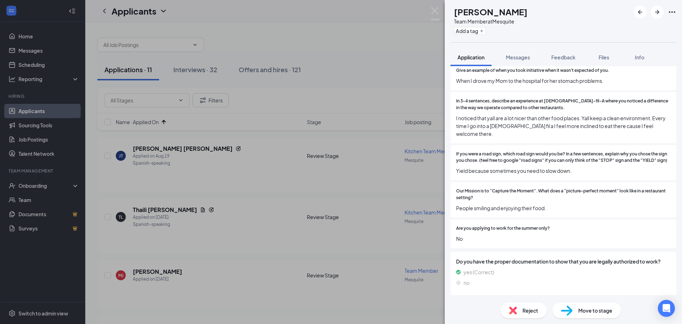
click at [524, 312] on span "Reject" at bounding box center [531, 310] width 16 height 8
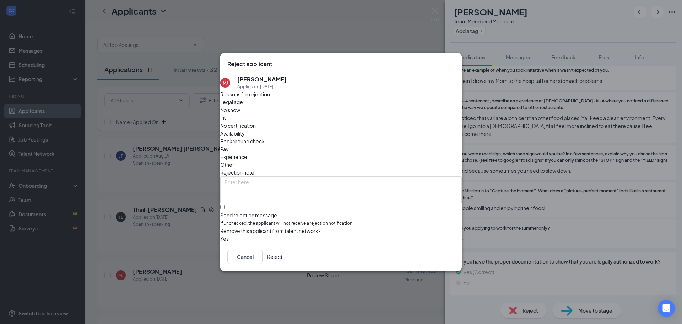
click at [226, 122] on span "Fit" at bounding box center [223, 118] width 6 height 8
click at [225, 208] on input "Send rejection message If unchecked, the applicant will not receive a rejection…" at bounding box center [222, 207] width 5 height 5
checkbox input "true"
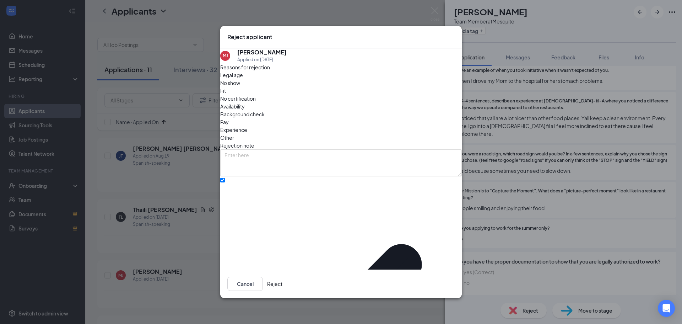
click at [283, 284] on button "Reject" at bounding box center [274, 283] width 15 height 14
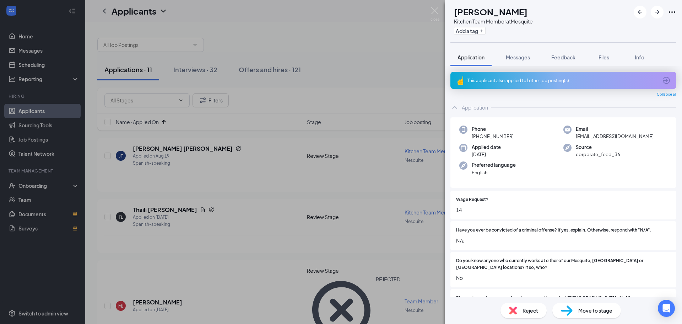
click at [523, 310] on span "Reject" at bounding box center [531, 310] width 16 height 8
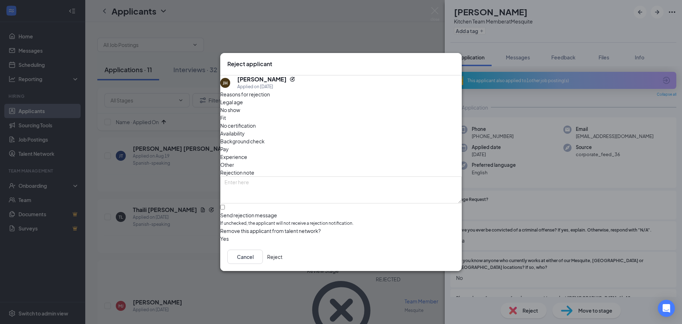
click at [226, 122] on span "Fit" at bounding box center [223, 118] width 6 height 8
click at [225, 205] on input "Send rejection message If unchecked, the applicant will not receive a rejection…" at bounding box center [222, 207] width 5 height 5
checkbox input "true"
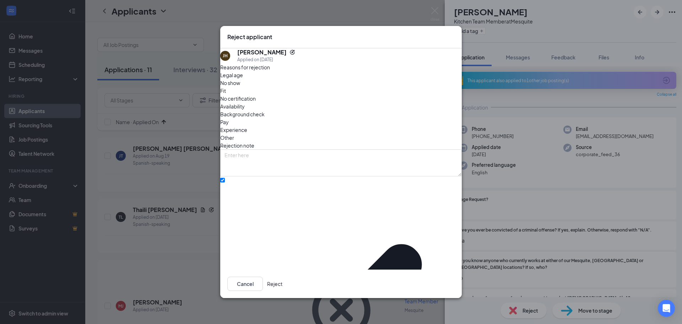
click at [283, 276] on button "Reject" at bounding box center [274, 283] width 15 height 14
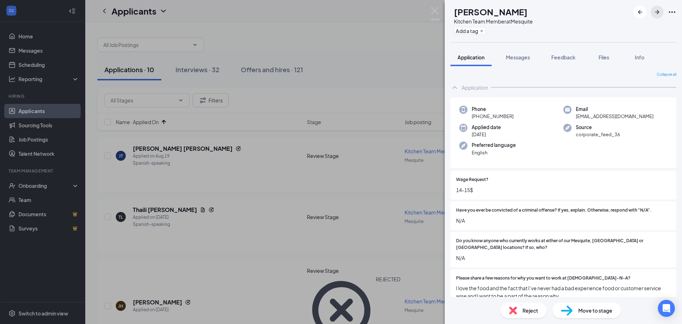
click at [663, 14] on button "button" at bounding box center [657, 12] width 13 height 13
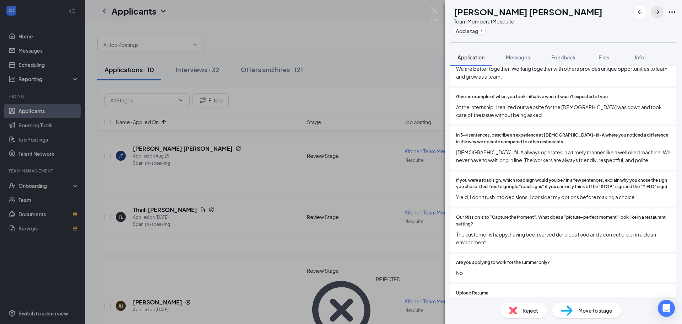
scroll to position [497, 0]
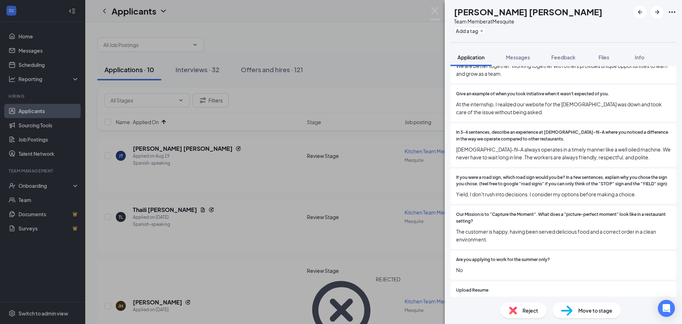
click at [588, 307] on span "Move to stage" at bounding box center [596, 310] width 34 height 8
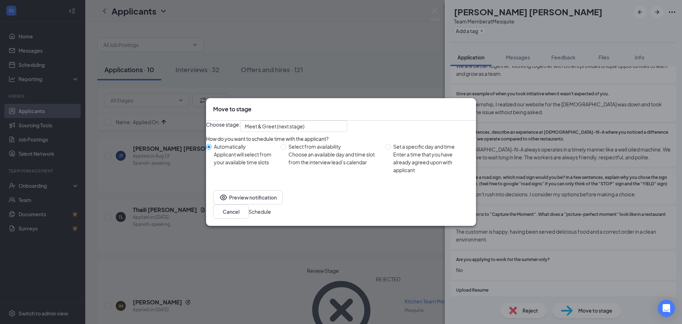
click at [271, 212] on button "Schedule" at bounding box center [260, 212] width 22 height 8
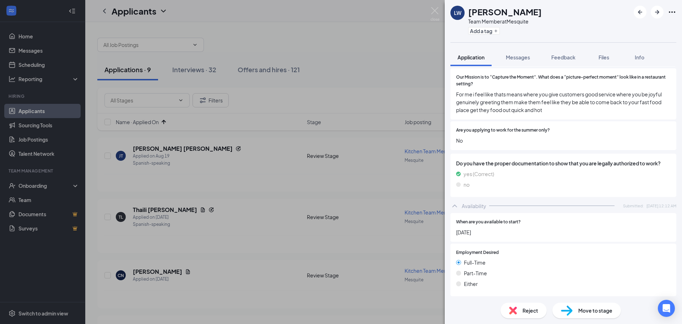
scroll to position [610, 0]
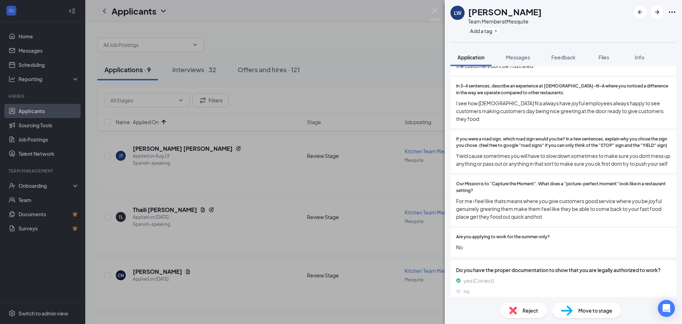
click at [559, 219] on span "For me i feel like thats means where you give customers good service where you …" at bounding box center [563, 208] width 215 height 23
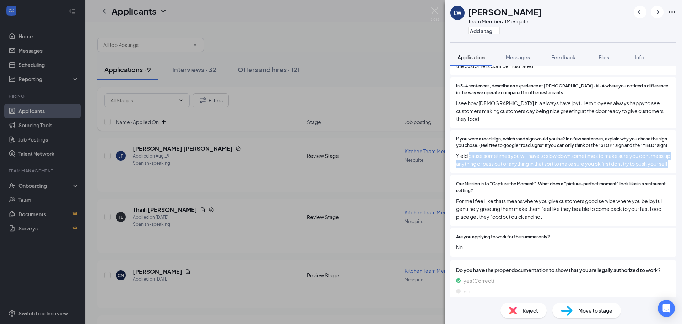
drag, startPoint x: 532, startPoint y: 164, endPoint x: 471, endPoint y: 148, distance: 62.8
click at [471, 152] on span "Yield cause sometimes you will have to slow down sometimes to make sure you don…" at bounding box center [563, 160] width 215 height 16
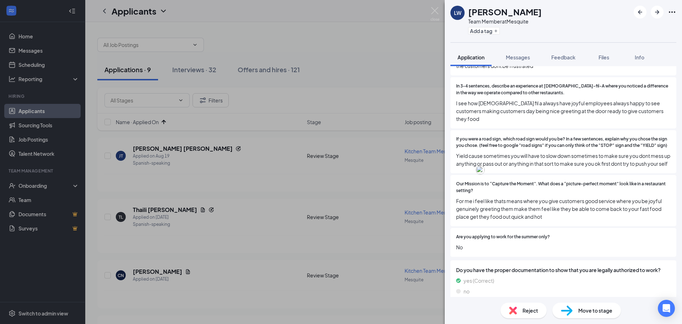
click at [532, 136] on span "If you were a road sign, which road sign would you be? In a few sentences, expl…" at bounding box center [563, 143] width 215 height 14
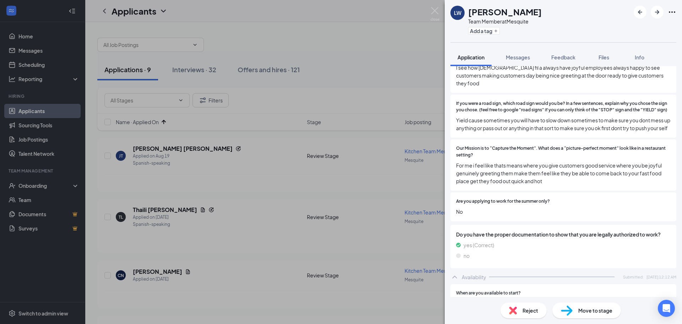
scroll to position [824, 0]
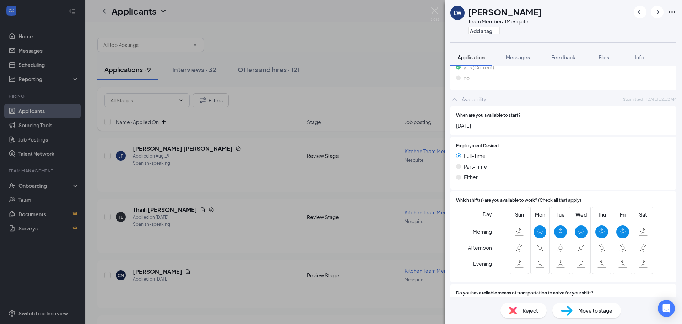
click at [521, 307] on div "Reject" at bounding box center [524, 310] width 46 height 16
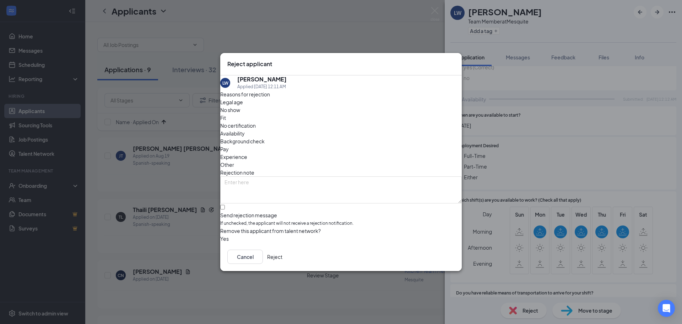
click at [245, 129] on span "Availability" at bounding box center [232, 133] width 25 height 8
click at [225, 205] on input "Send rejection message If unchecked, the applicant will not receive a rejection…" at bounding box center [222, 207] width 5 height 5
checkbox input "true"
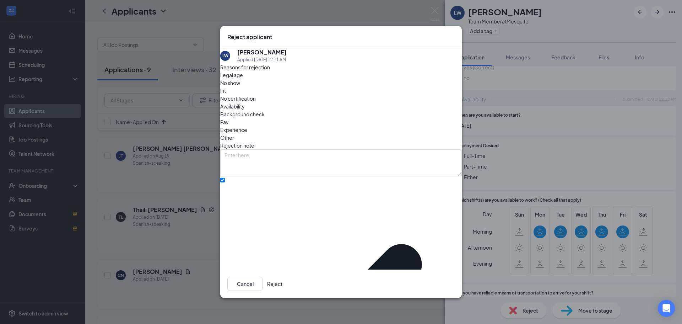
click at [283, 284] on button "Reject" at bounding box center [274, 283] width 15 height 14
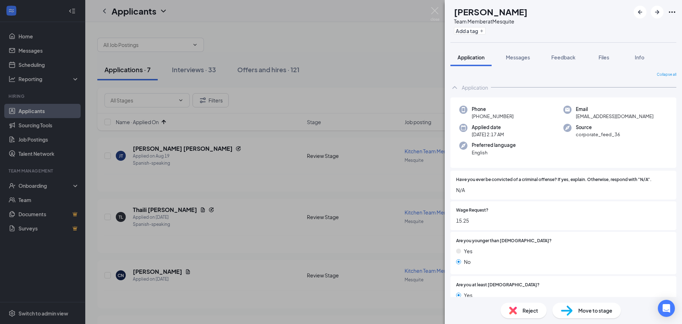
click at [534, 313] on span "Reject" at bounding box center [531, 310] width 16 height 8
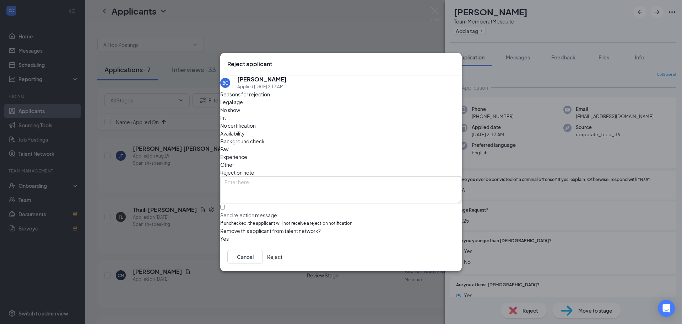
click at [226, 119] on span "Fit" at bounding box center [223, 118] width 6 height 8
click at [225, 205] on input "Send rejection message If unchecked, the applicant will not receive a rejection…" at bounding box center [222, 207] width 5 height 5
checkbox input "true"
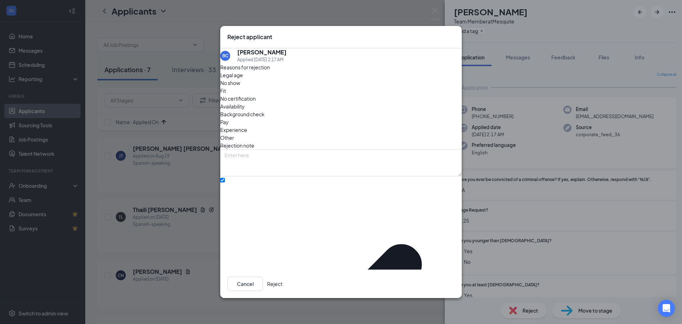
click at [283, 278] on button "Reject" at bounding box center [274, 283] width 15 height 14
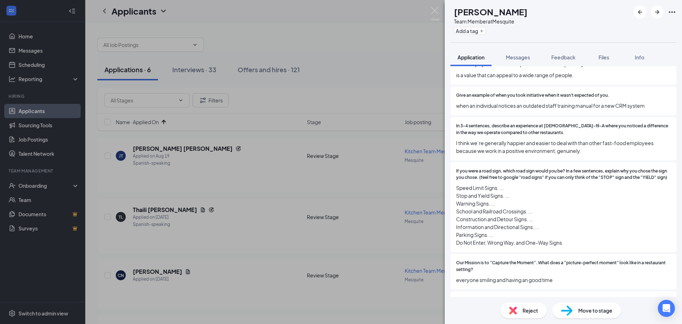
scroll to position [569, 0]
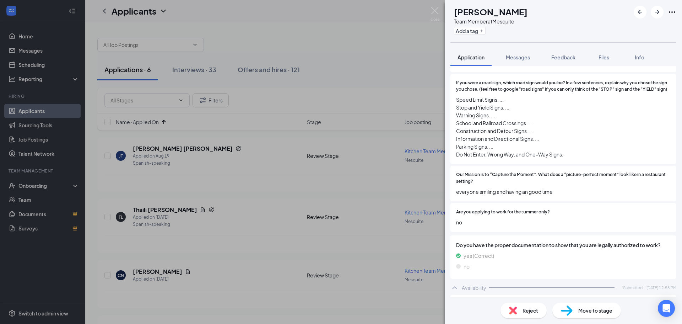
click at [454, 99] on div "If you were a road sign, which road sign would you be? In a few sentences, expl…" at bounding box center [564, 119] width 226 height 90
click at [532, 316] on div "Reject" at bounding box center [524, 310] width 46 height 16
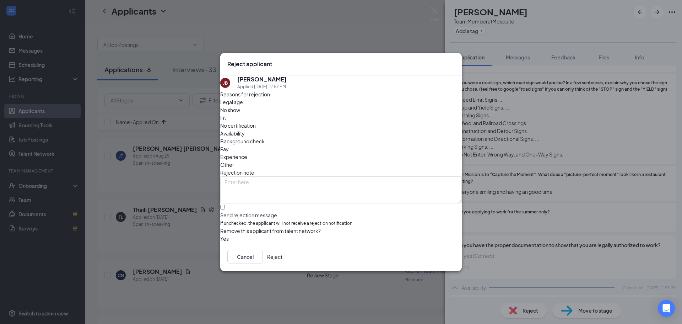
click at [312, 119] on div "Fit" at bounding box center [341, 118] width 242 height 8
click at [225, 205] on input "Send rejection message If unchecked, the applicant will not receive a rejection…" at bounding box center [222, 207] width 5 height 5
checkbox input "true"
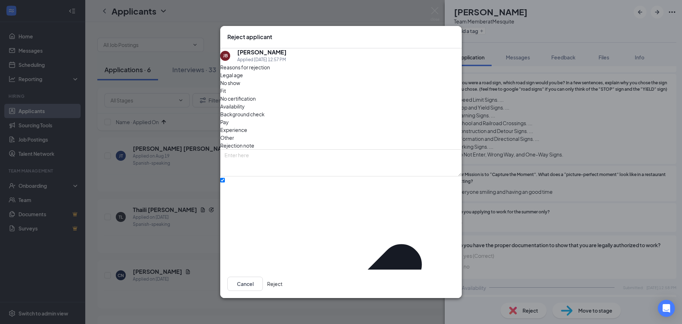
click at [283, 279] on button "Reject" at bounding box center [274, 283] width 15 height 14
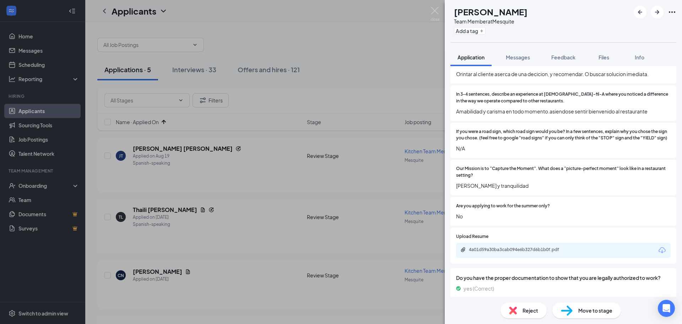
scroll to position [426, 0]
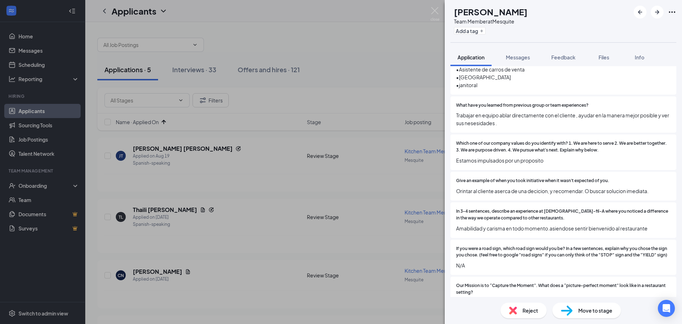
click at [528, 310] on span "Reject" at bounding box center [531, 310] width 16 height 8
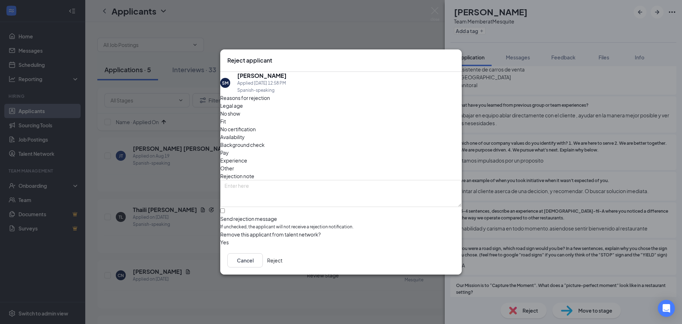
click at [226, 124] on span "Fit" at bounding box center [223, 121] width 6 height 8
click at [225, 208] on input "Send rejection message If unchecked, the applicant will not receive a rejection…" at bounding box center [222, 210] width 5 height 5
checkbox input "true"
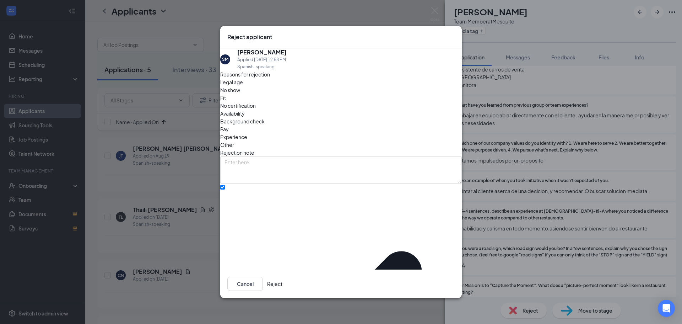
click at [283, 285] on button "Reject" at bounding box center [274, 283] width 15 height 14
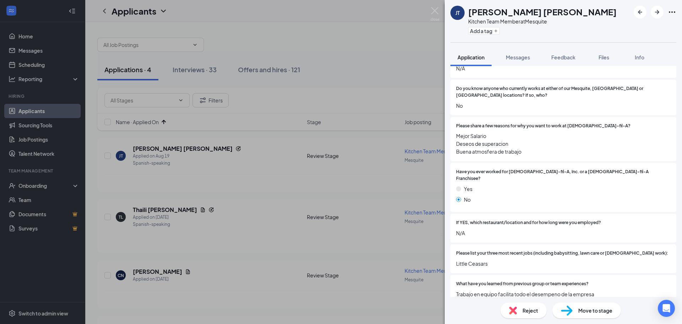
scroll to position [139, 0]
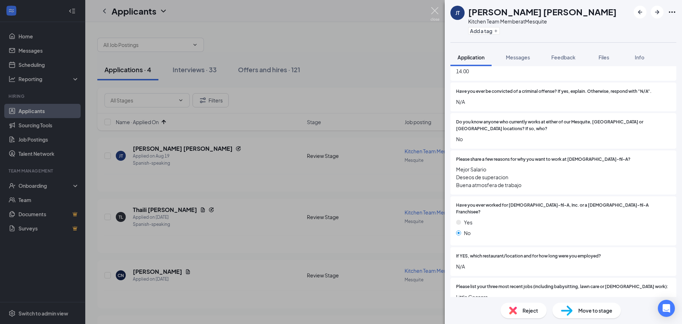
click at [434, 11] on img at bounding box center [435, 14] width 9 height 14
